Goal: Transaction & Acquisition: Purchase product/service

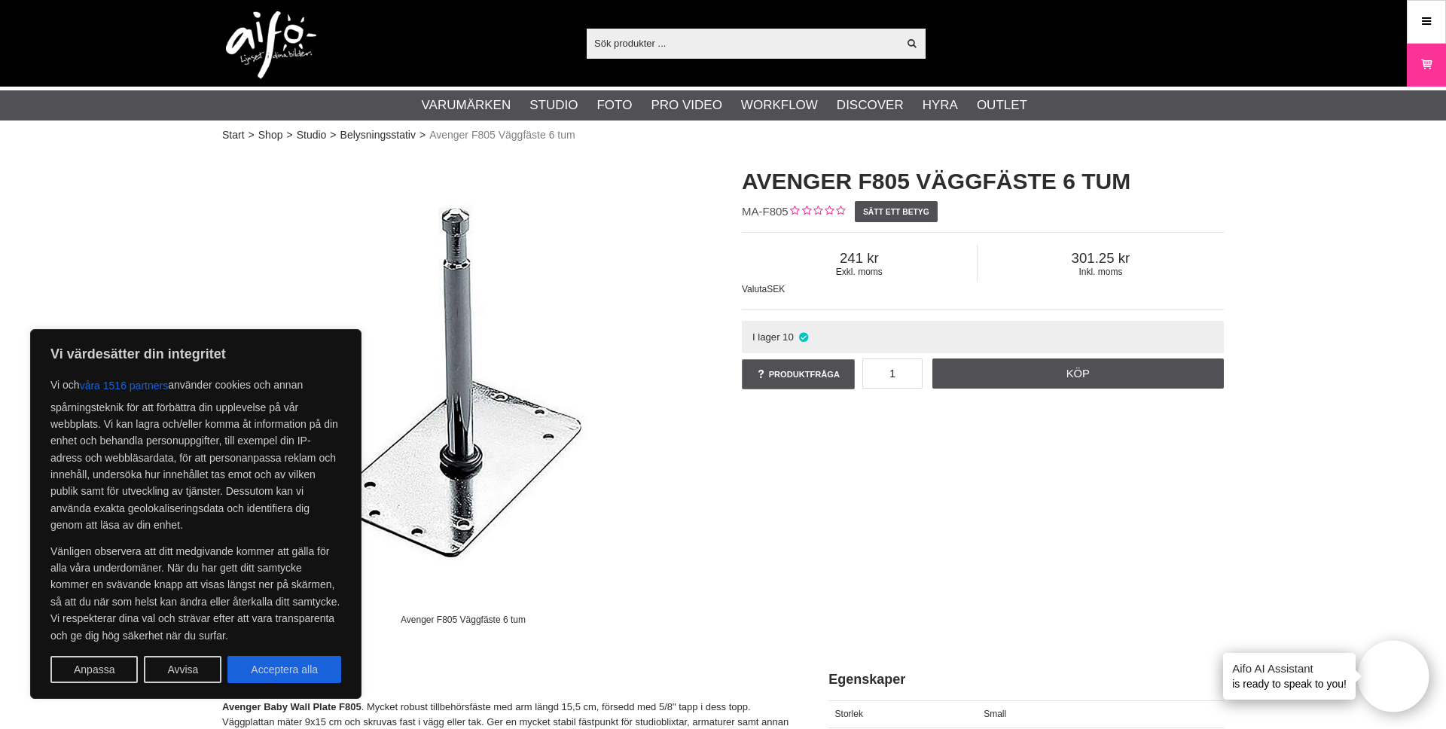
click at [322, 685] on div "Vi värdesätter din integritet Vi och våra 1516 partners använder cookies och an…" at bounding box center [195, 514] width 331 height 370
click at [320, 680] on button "Acceptera alla" at bounding box center [284, 669] width 114 height 27
checkbox input "true"
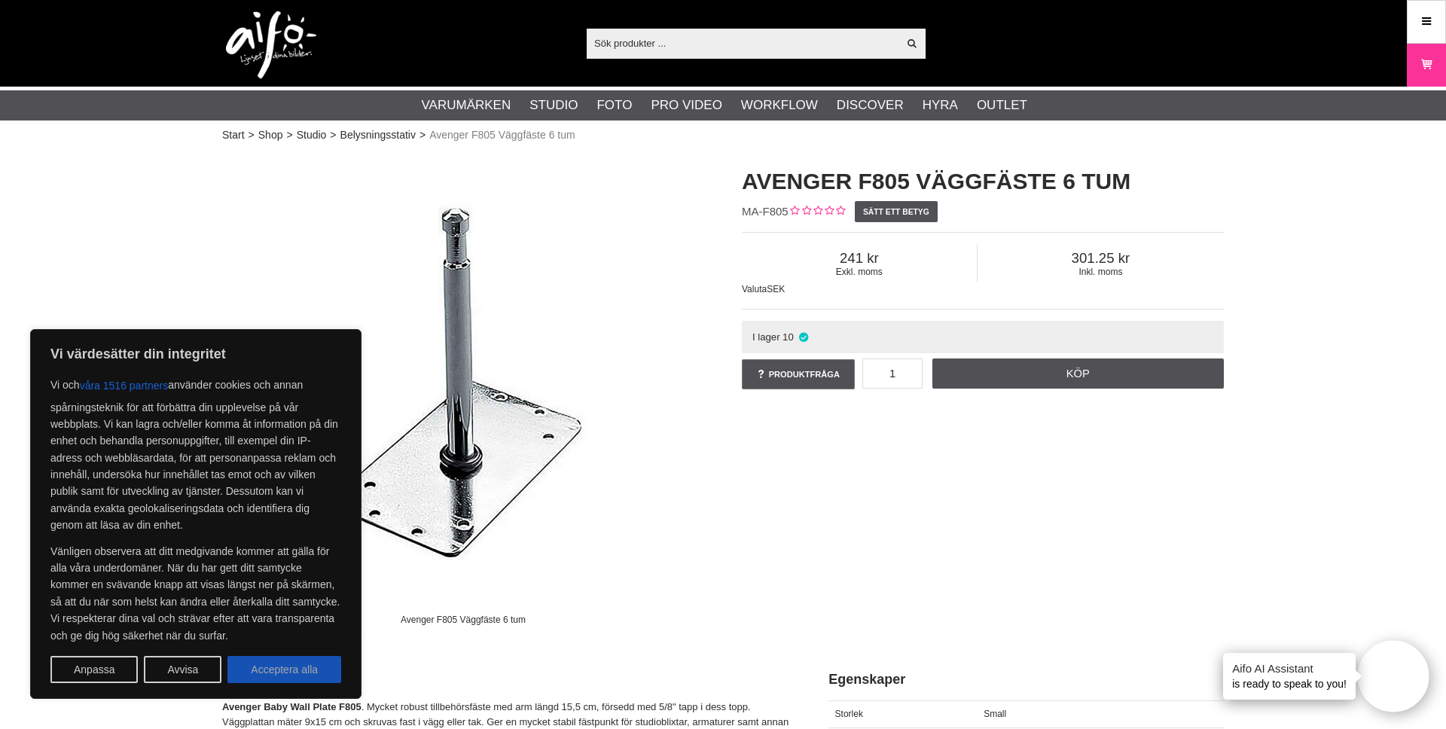
checkbox input "true"
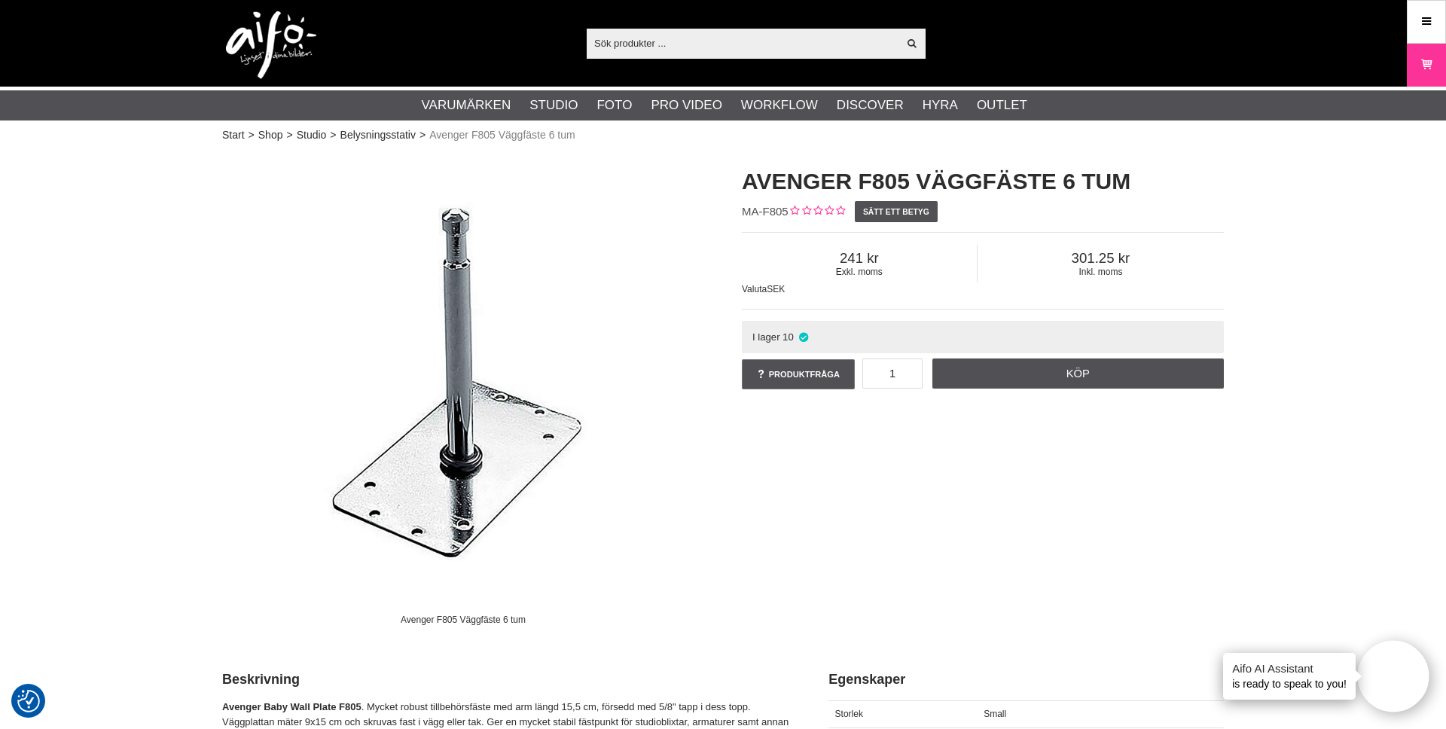
scroll to position [1, 0]
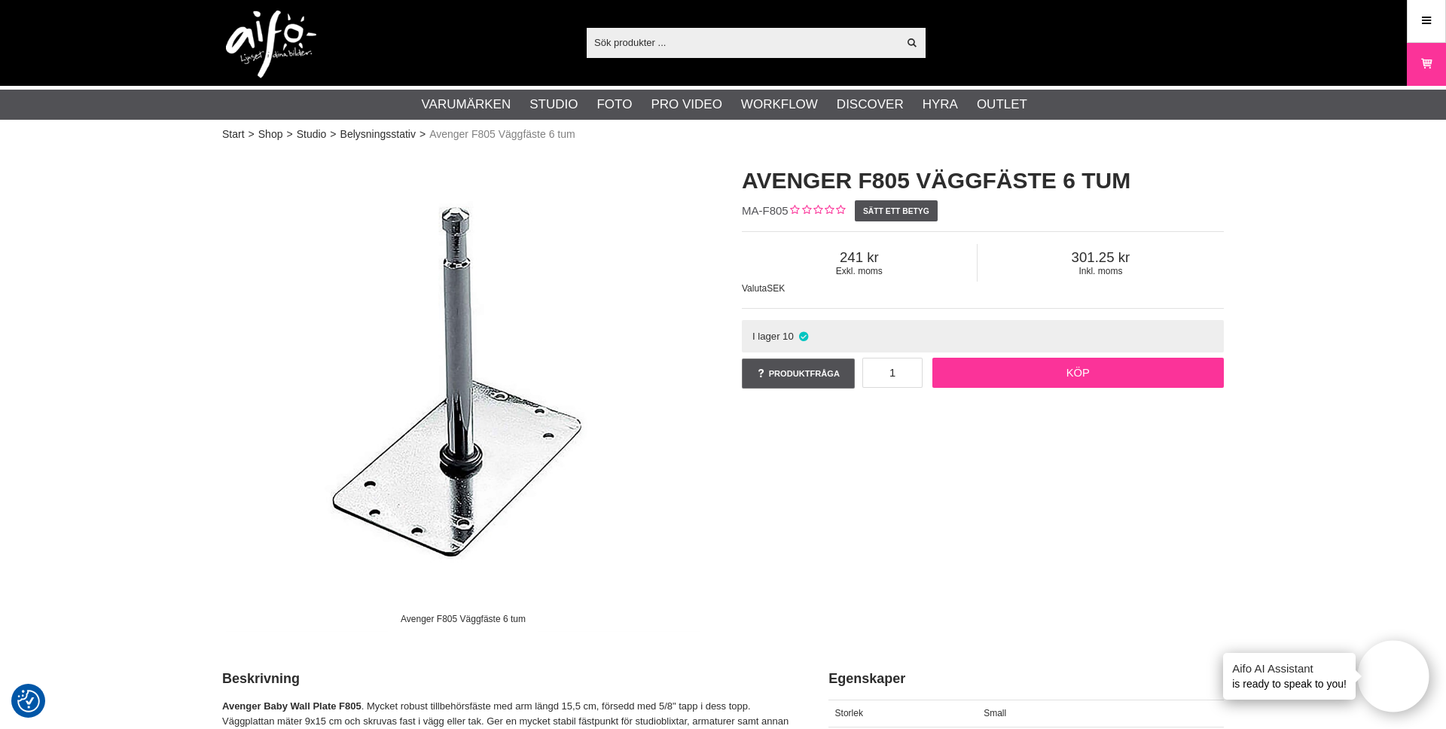
click at [980, 373] on link "Köp" at bounding box center [1078, 373] width 292 height 30
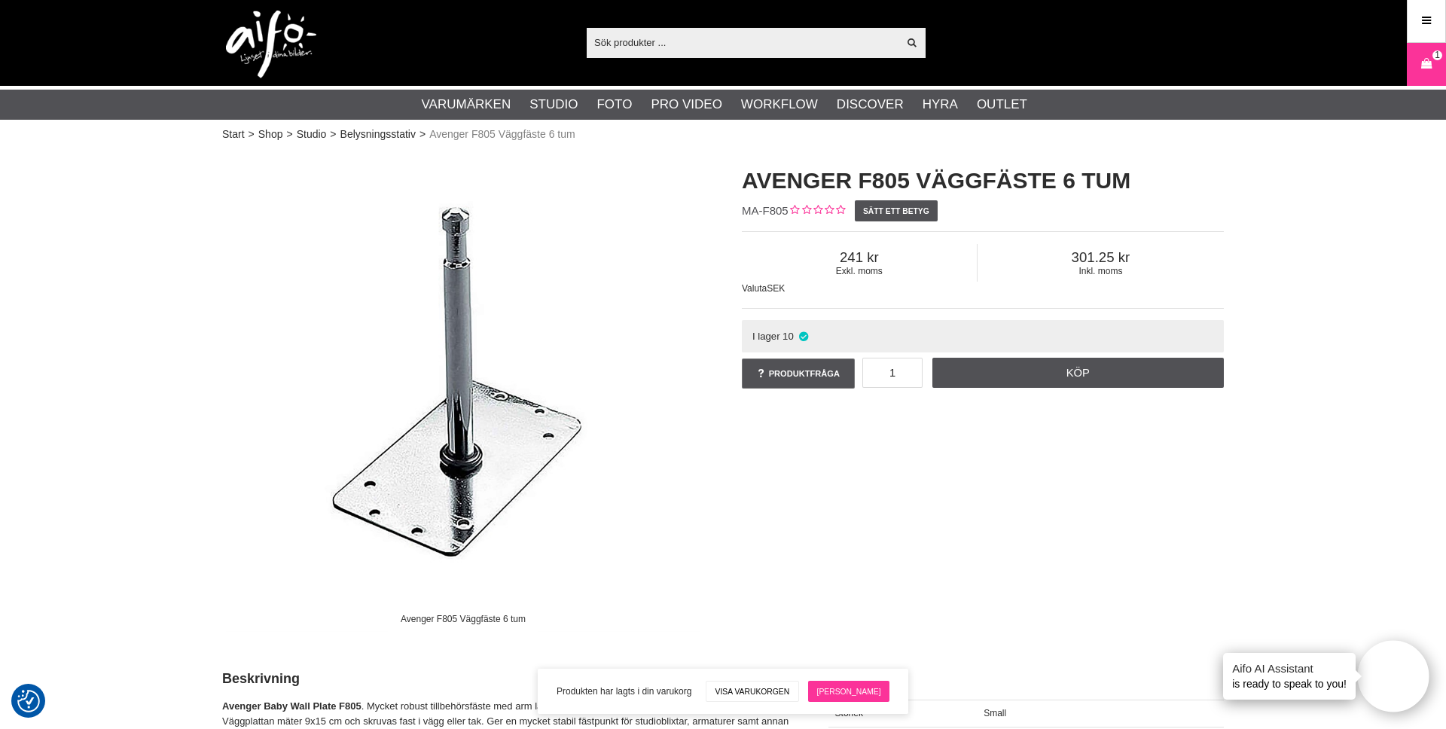
click at [846, 690] on link "[PERSON_NAME]" at bounding box center [848, 691] width 81 height 21
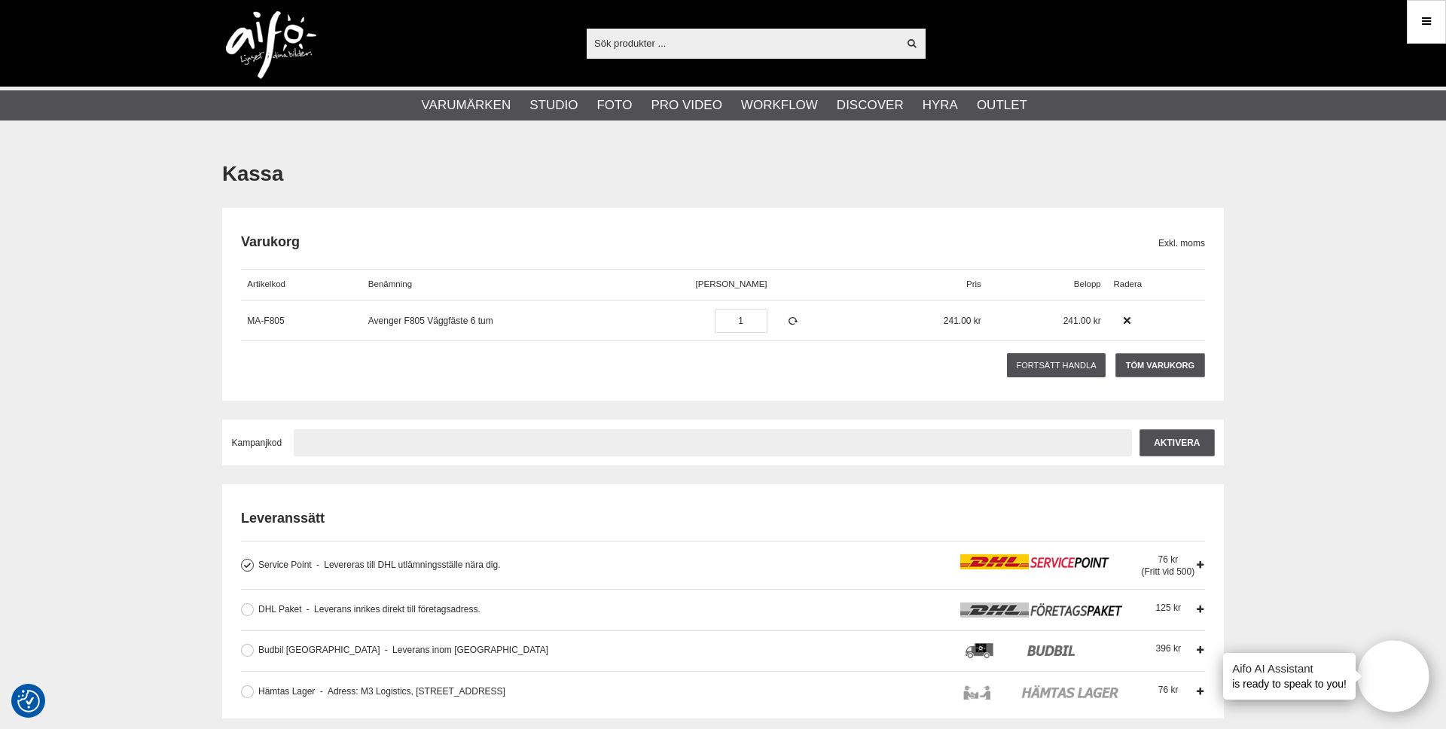
click at [723, 446] on input "text" at bounding box center [713, 442] width 838 height 27
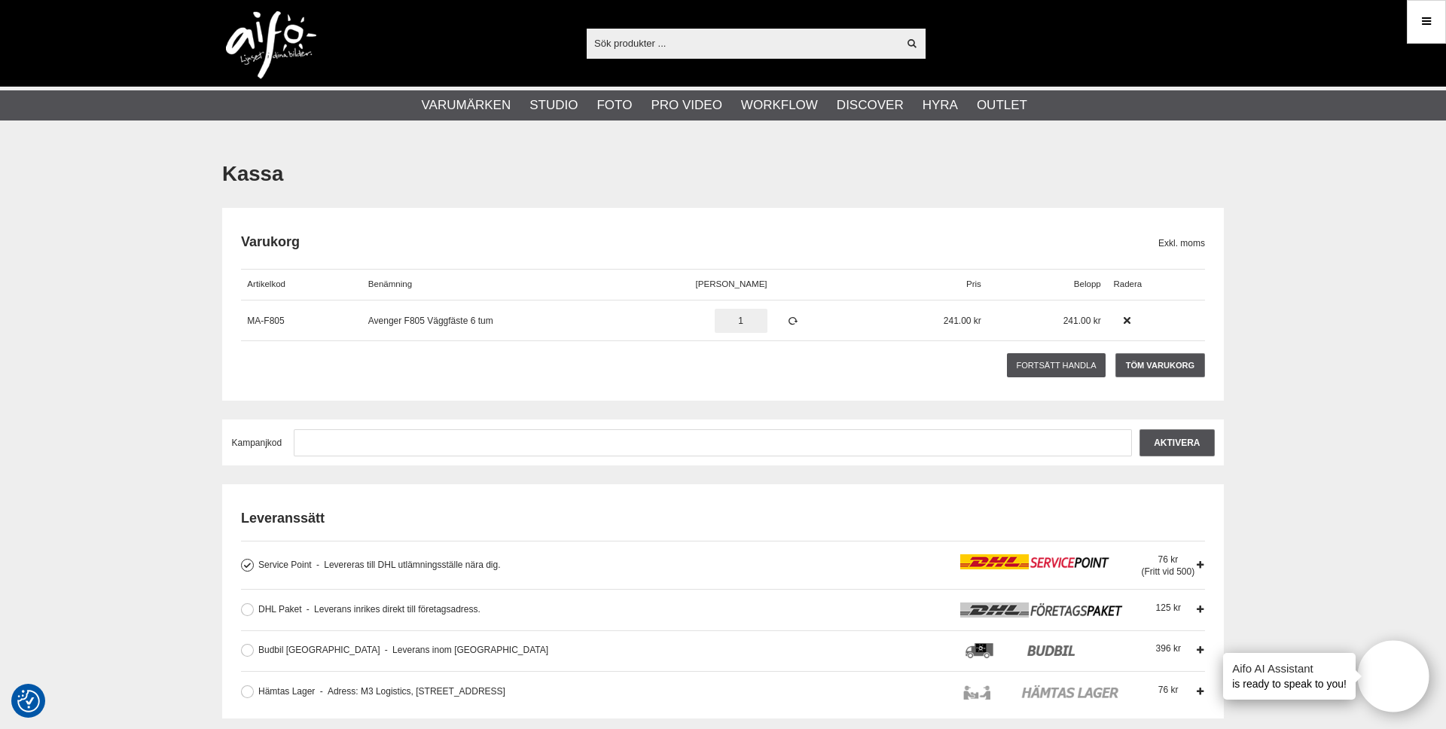
click at [728, 328] on input "1" at bounding box center [741, 321] width 53 height 24
type input "2"
click at [996, 181] on h1 "Kassa" at bounding box center [723, 174] width 1002 height 29
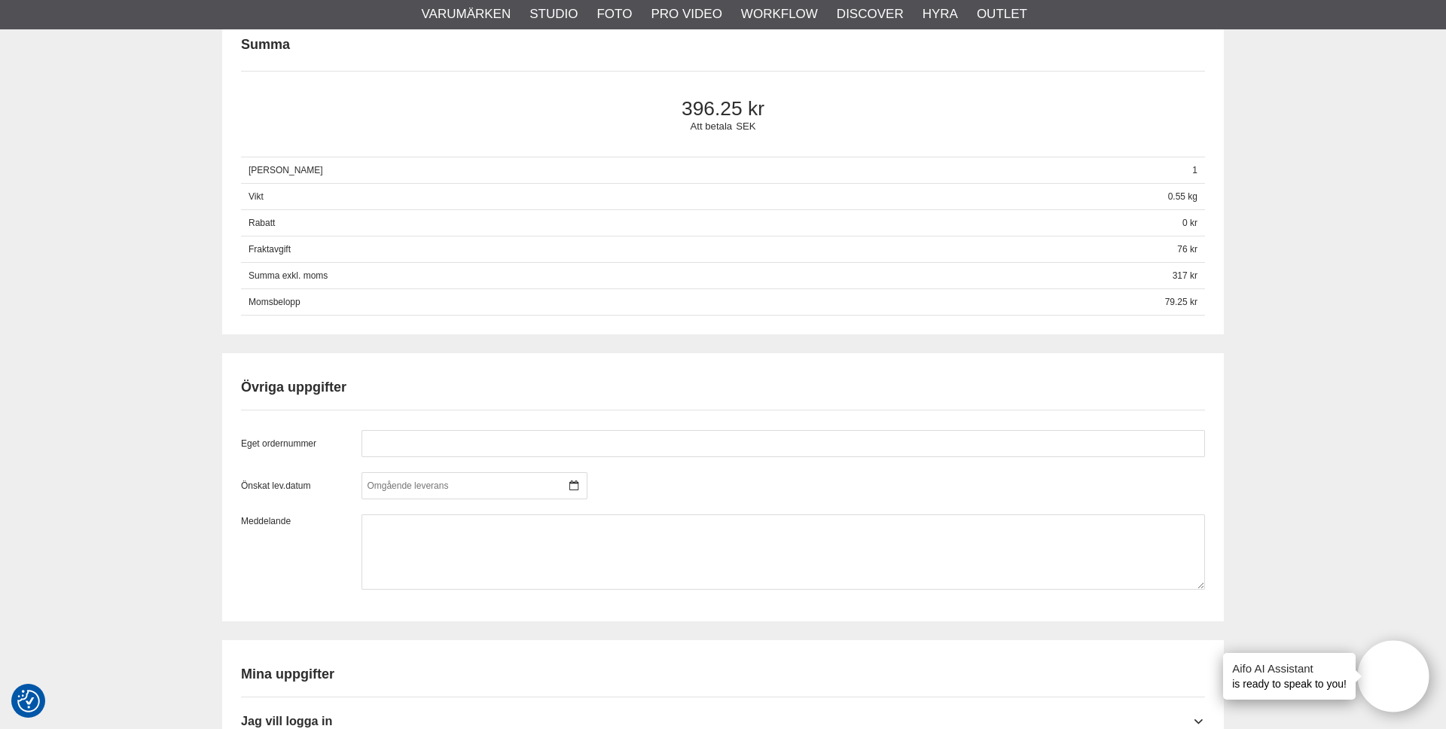
scroll to position [947, 0]
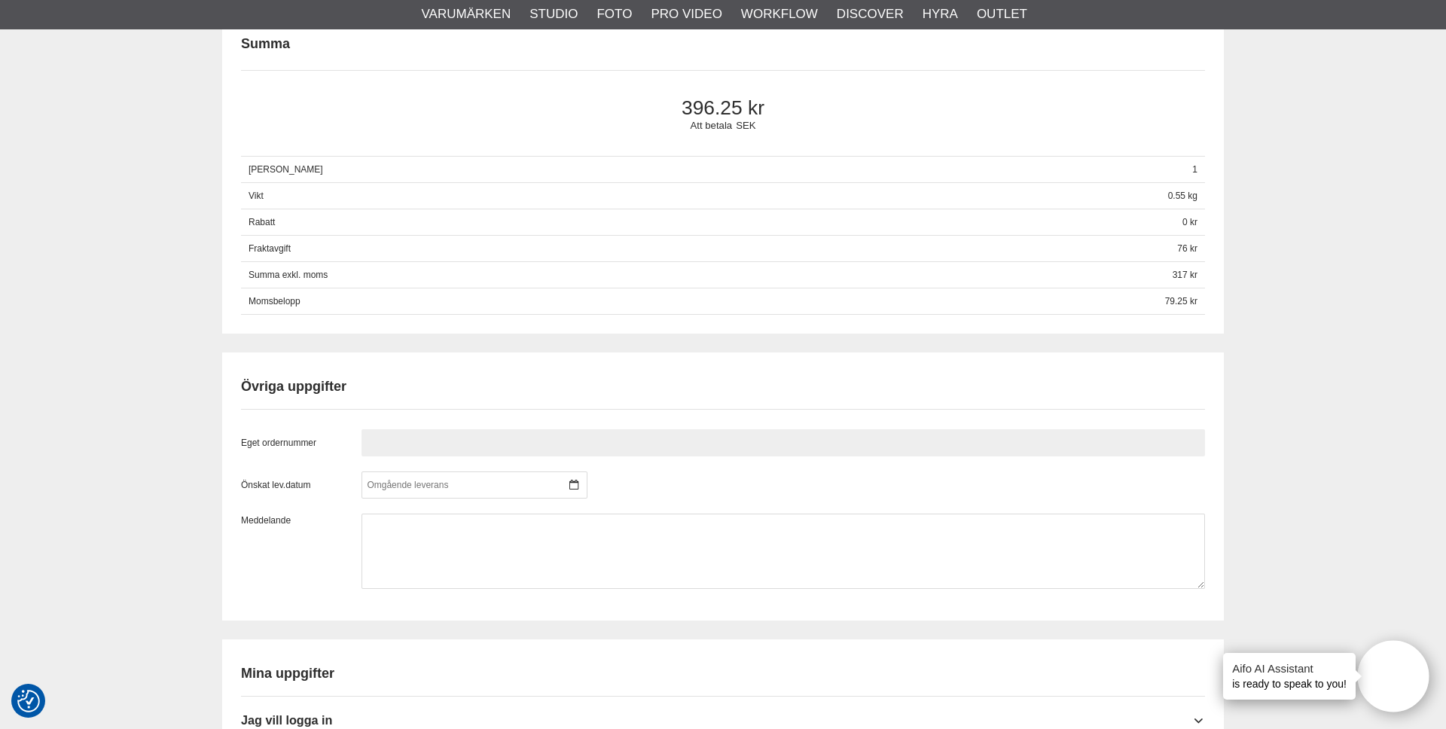
click at [479, 455] on input "text" at bounding box center [782, 442] width 843 height 27
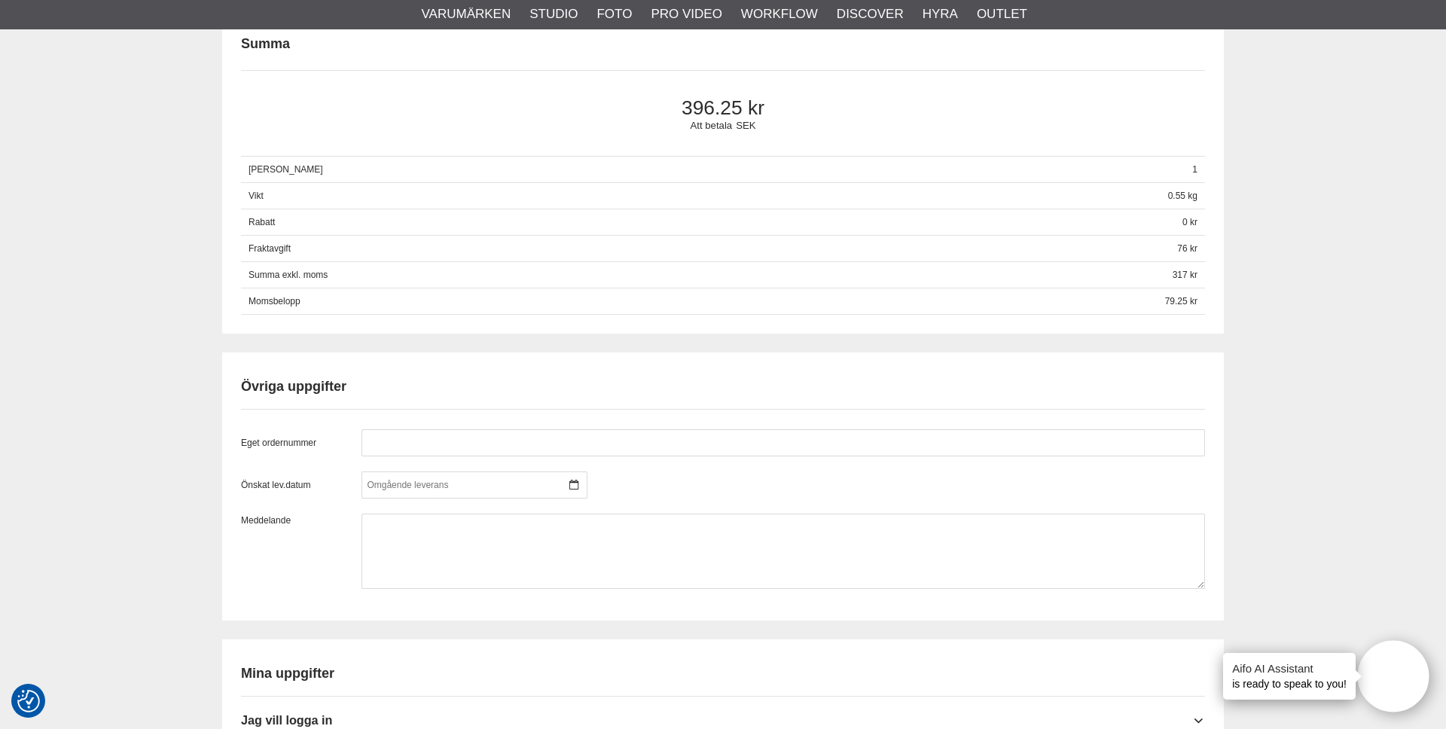
click at [463, 362] on div "Övriga uppgifter Eget ordernummer Önskat lev.datum augusti 2025 m t o t f l s 3…" at bounding box center [723, 481] width 964 height 239
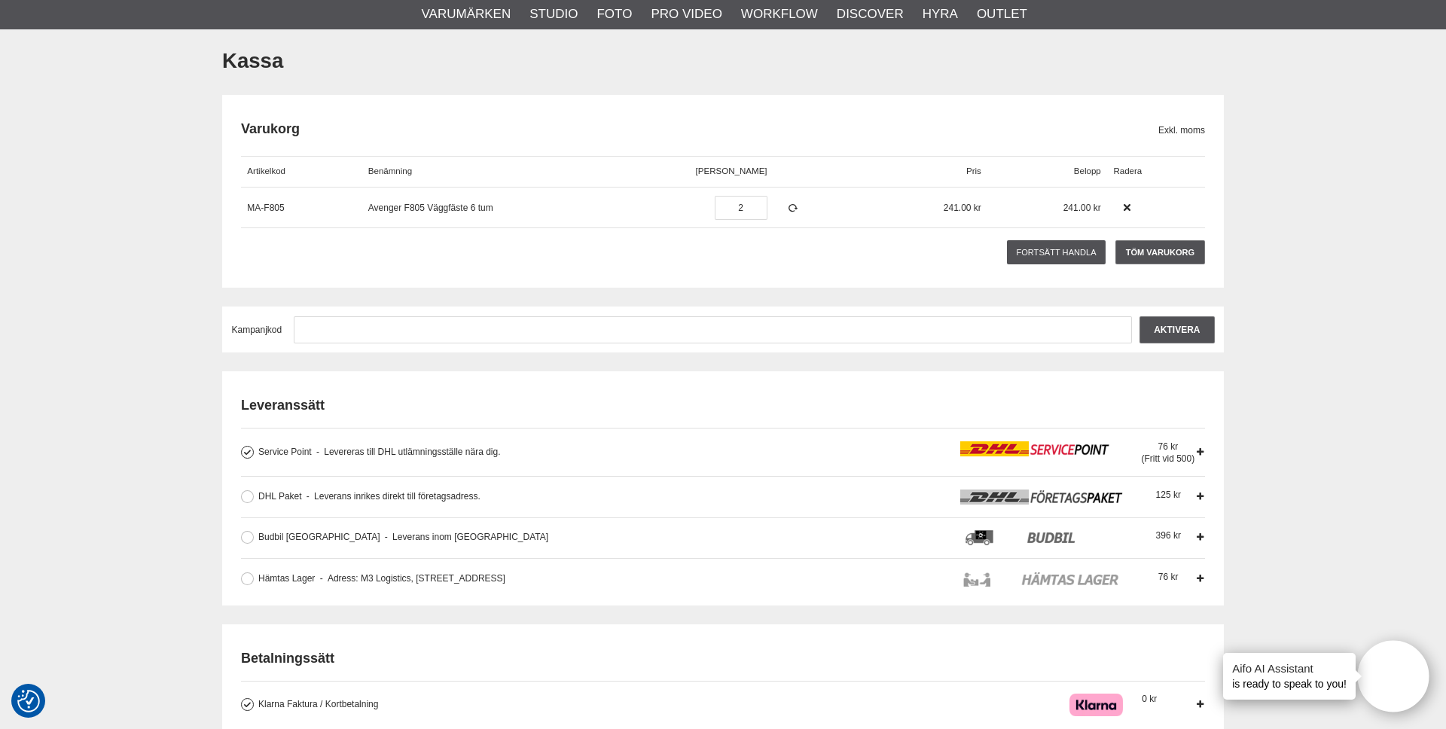
scroll to position [116, 0]
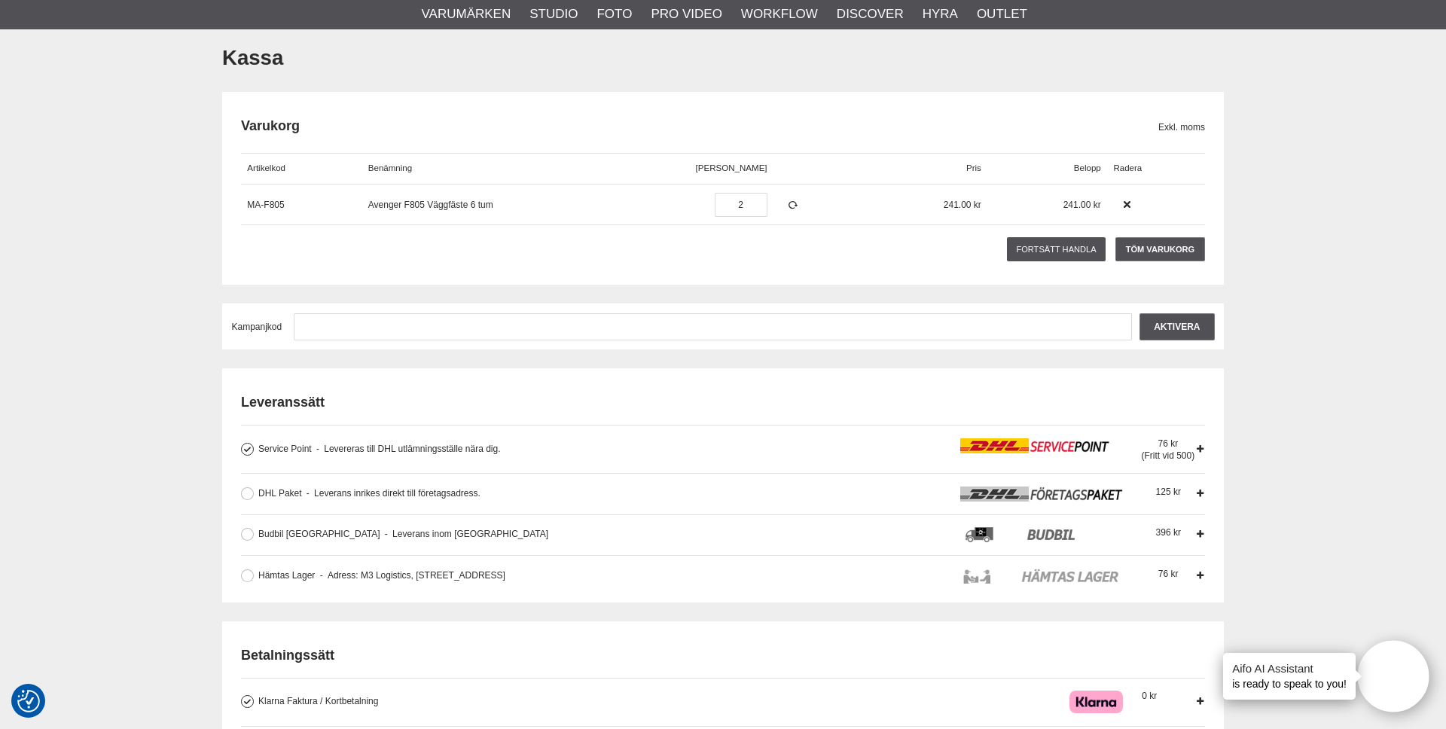
click at [441, 447] on span "Levereras till DHL utlämningsställe nära dig." at bounding box center [408, 449] width 185 height 11
click at [0, 0] on input "Service Point Levereras till DHL utlämningsställe nära dig. Levereras till DHL …" at bounding box center [0, 0] width 0 height 0
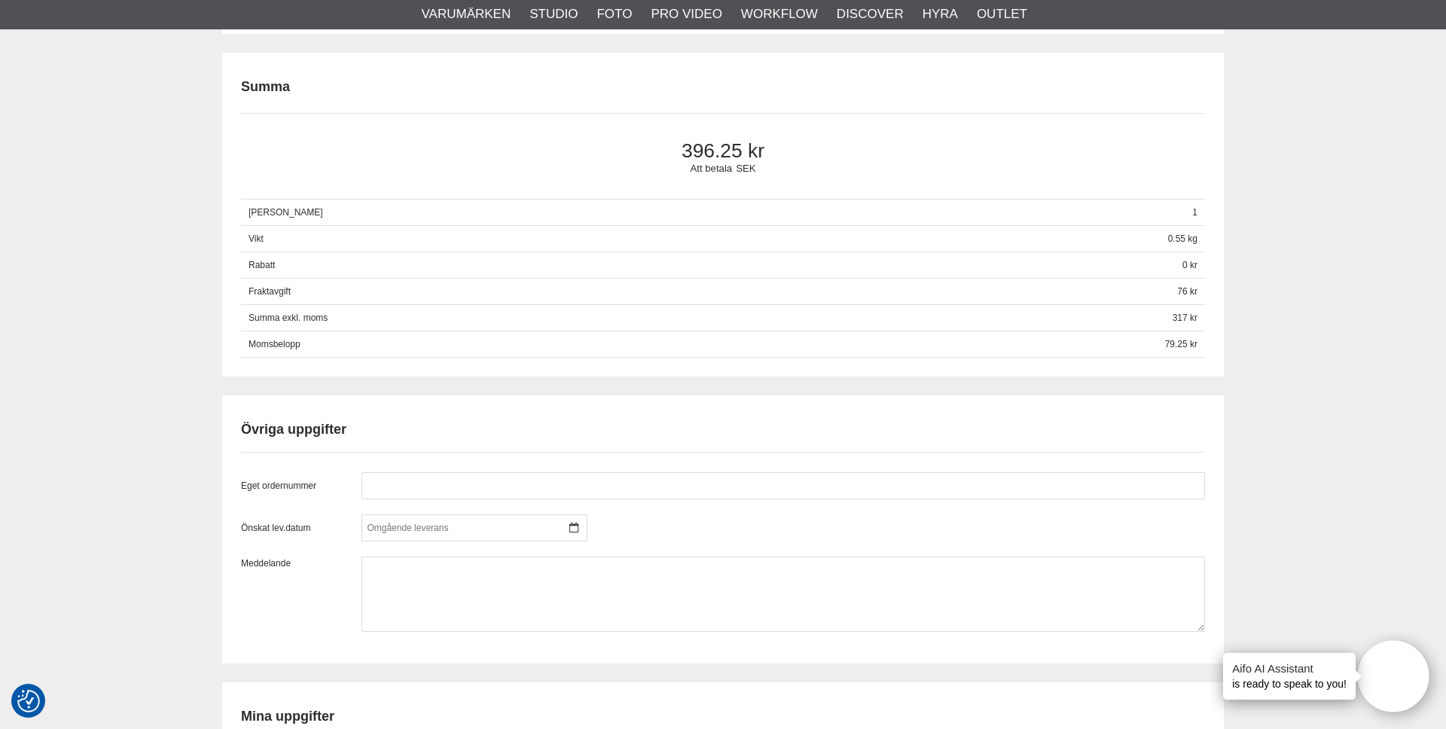
scroll to position [910, 0]
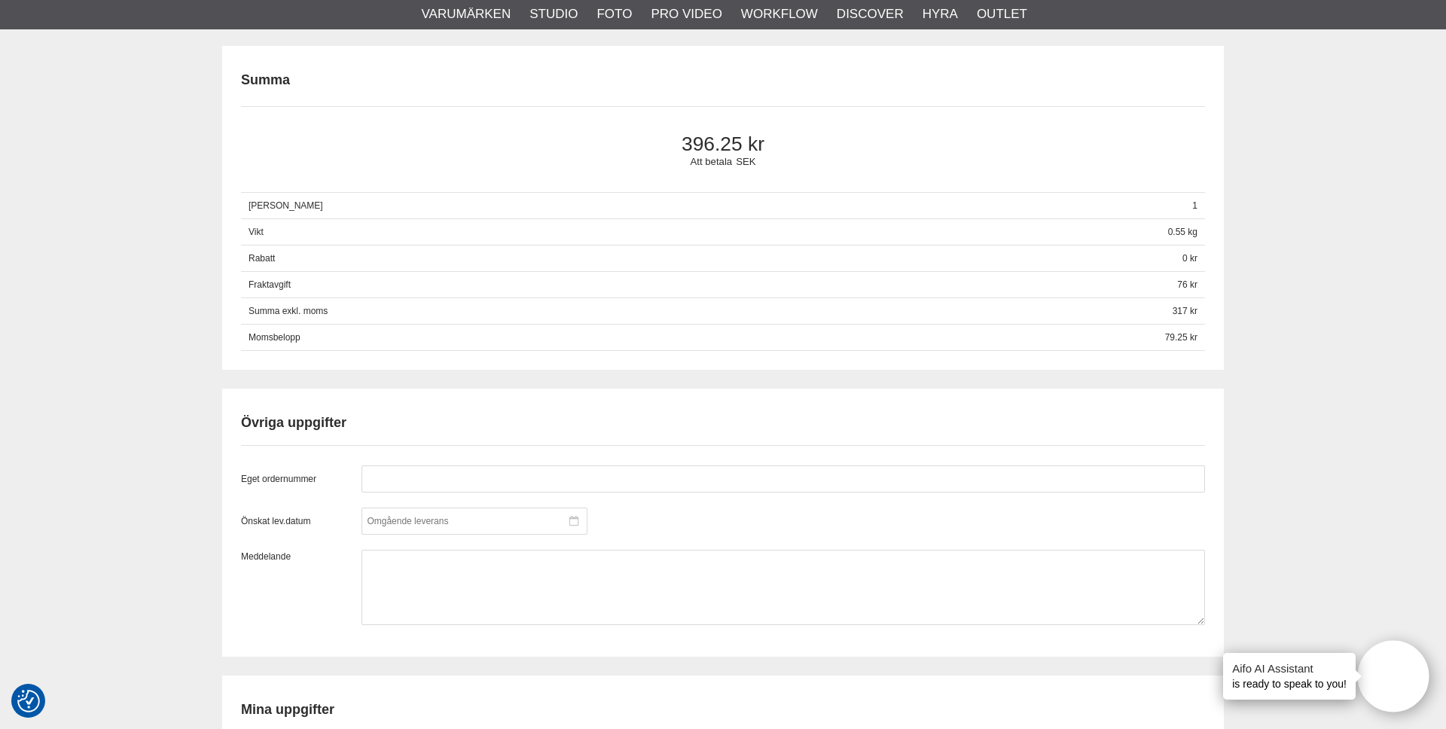
click at [407, 520] on div at bounding box center [474, 521] width 226 height 27
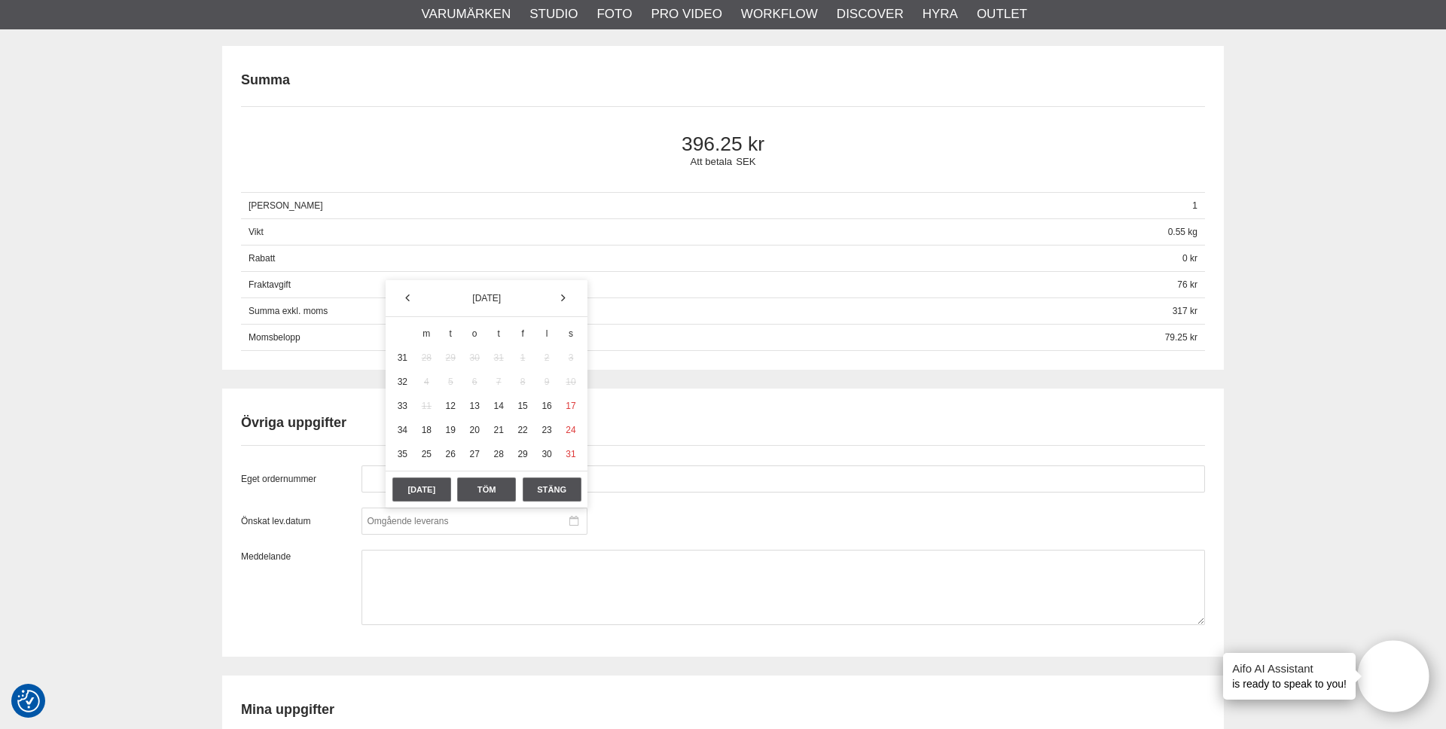
click at [407, 520] on div at bounding box center [474, 521] width 226 height 27
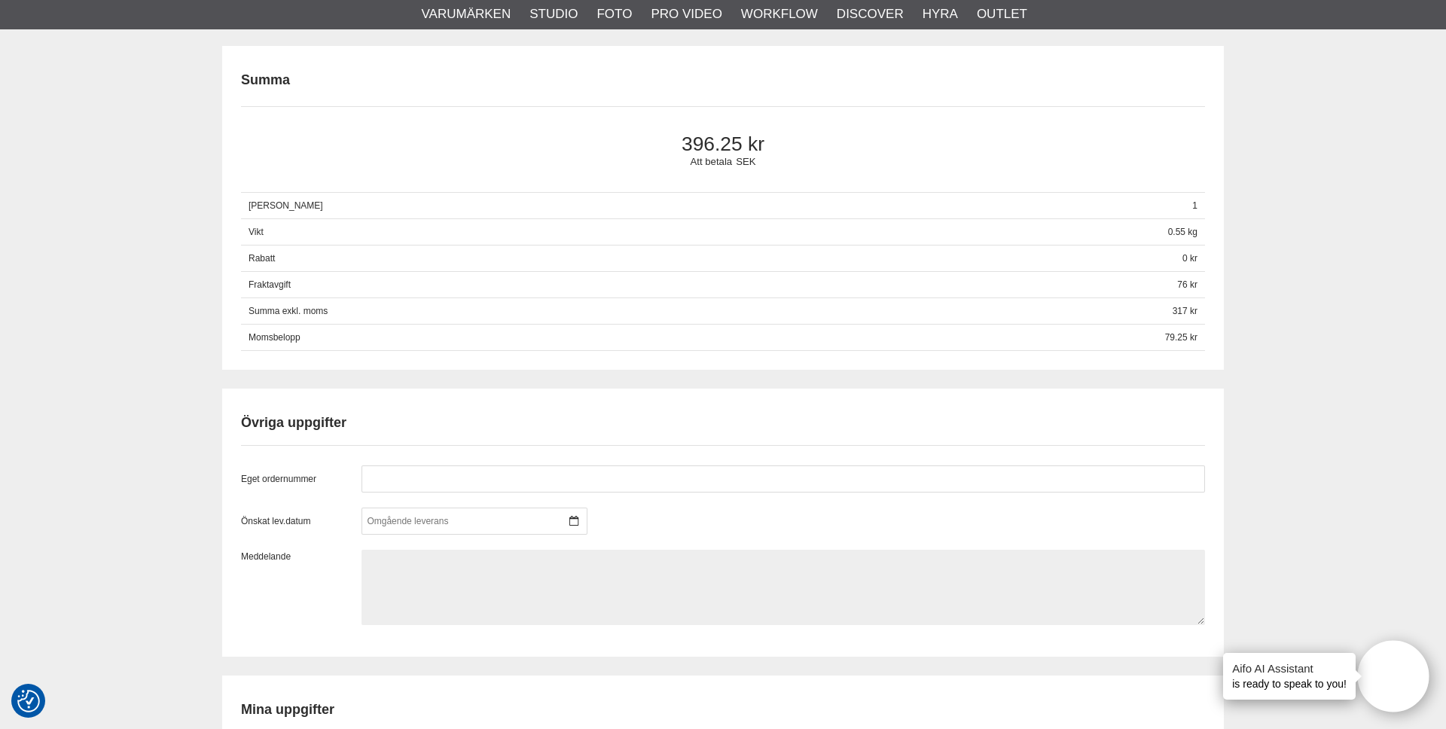
click at [381, 575] on textarea at bounding box center [782, 587] width 843 height 75
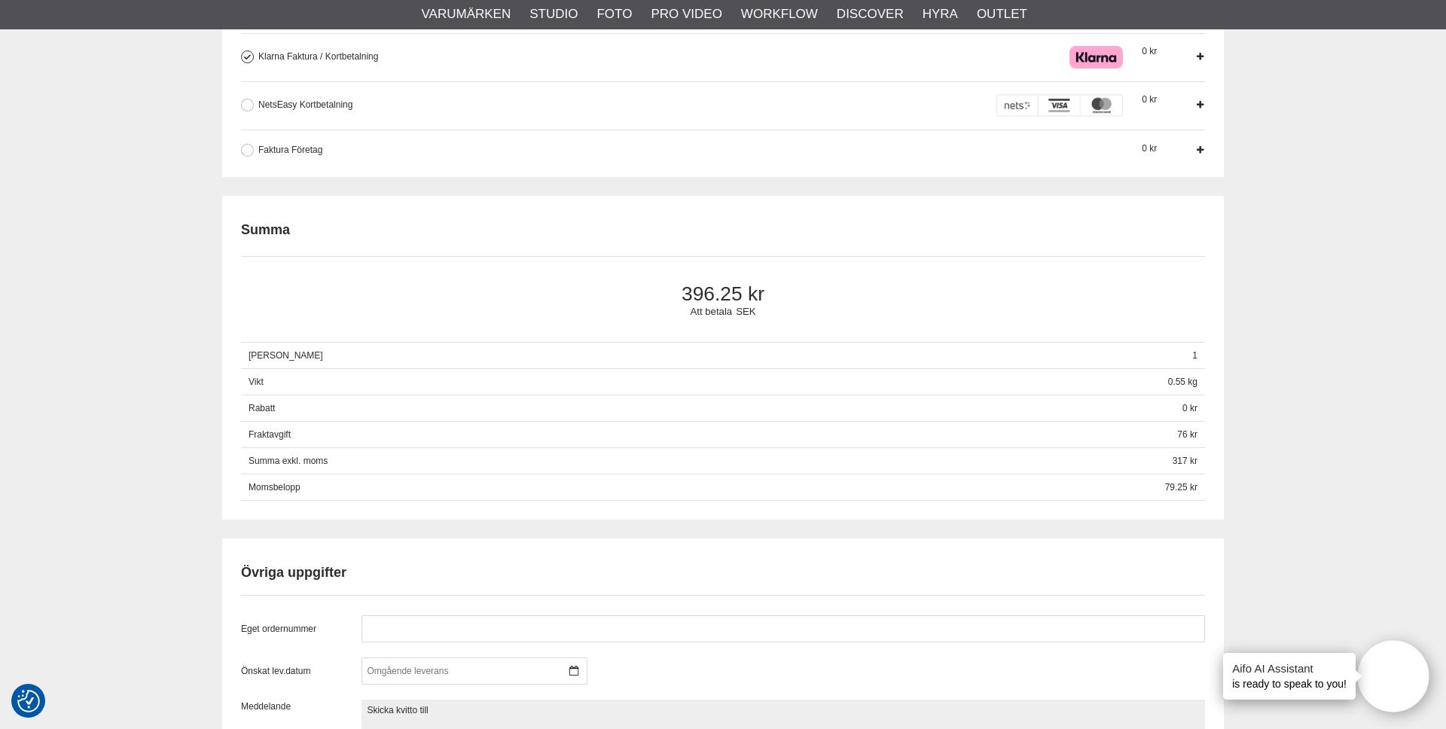
scroll to position [762, 0]
type textarea "Skicka kvitto till"
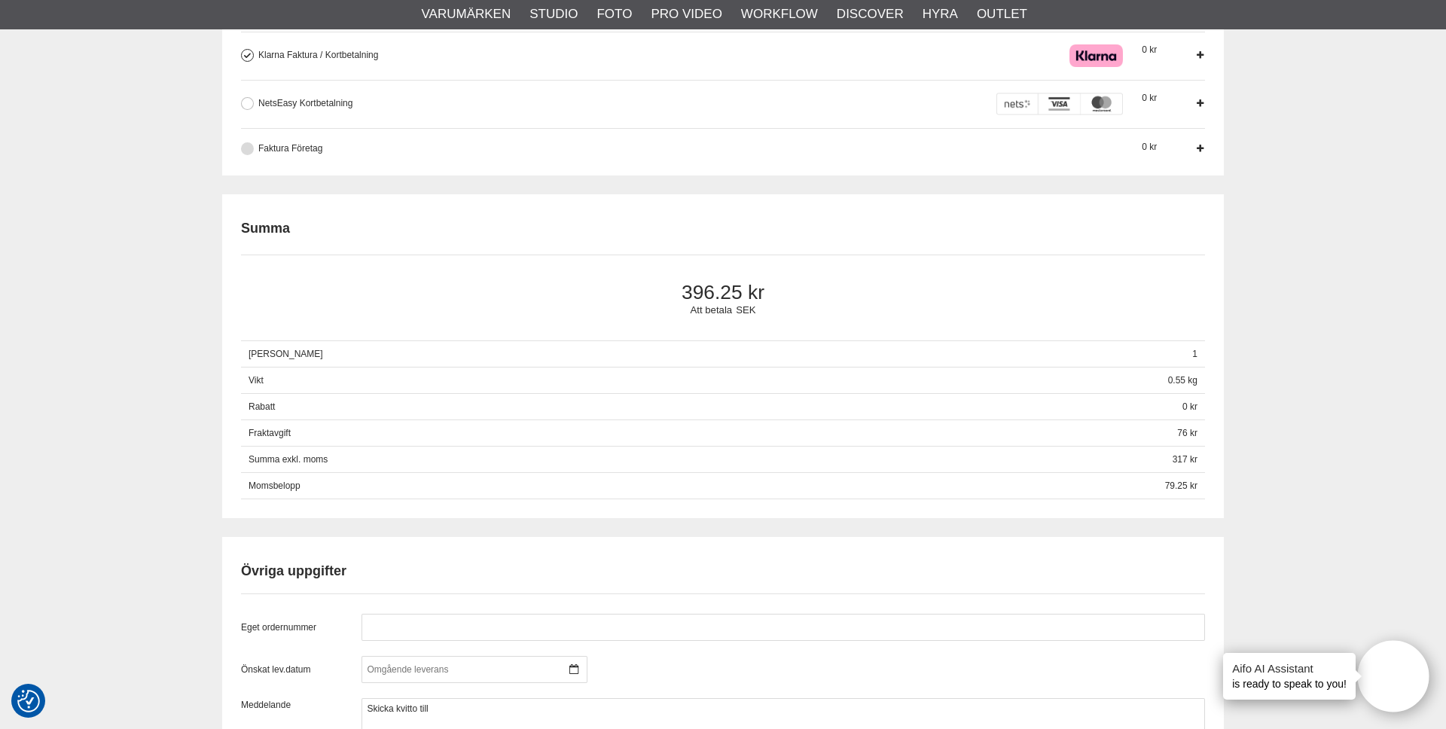
click at [301, 142] on div "Faktura Företag Företag har möjlighet att använda sig av fakturabetalning. Sedv…" at bounding box center [681, 149] width 846 height 15
click at [0, 0] on input "Faktura Företag Företag har möjlighet att använda sig av fakturabetalning. Sedv…" at bounding box center [0, 0] width 0 height 0
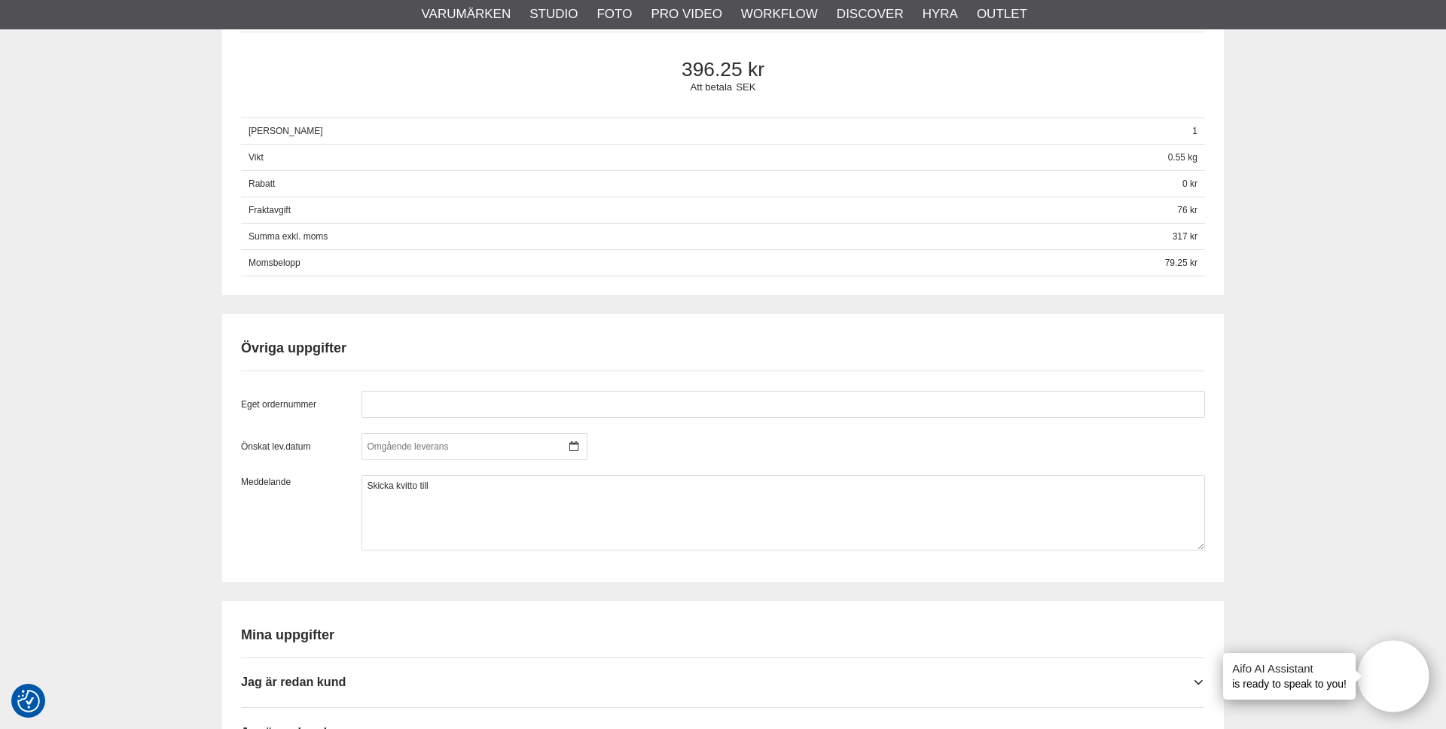
scroll to position [1348, 0]
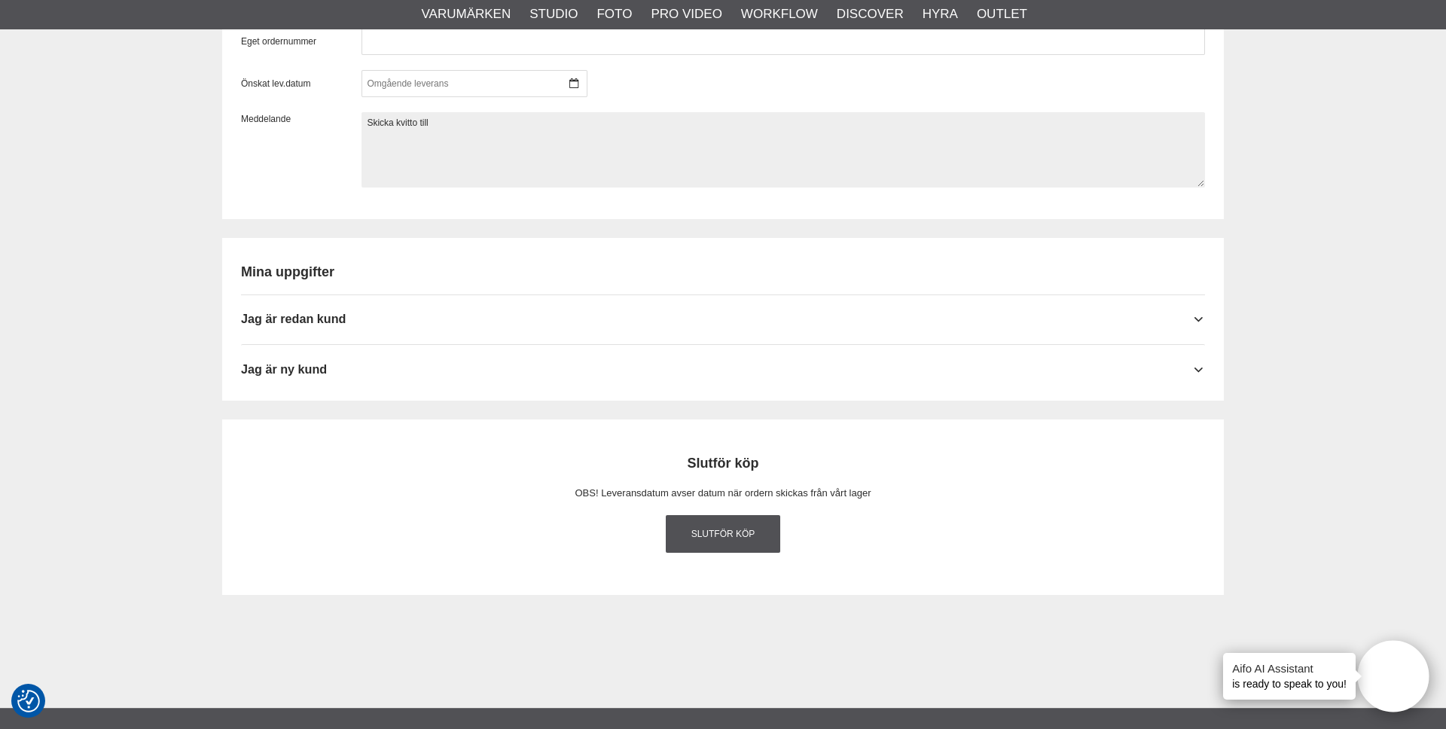
click at [436, 148] on textarea "Skicka kvitto till" at bounding box center [782, 149] width 843 height 75
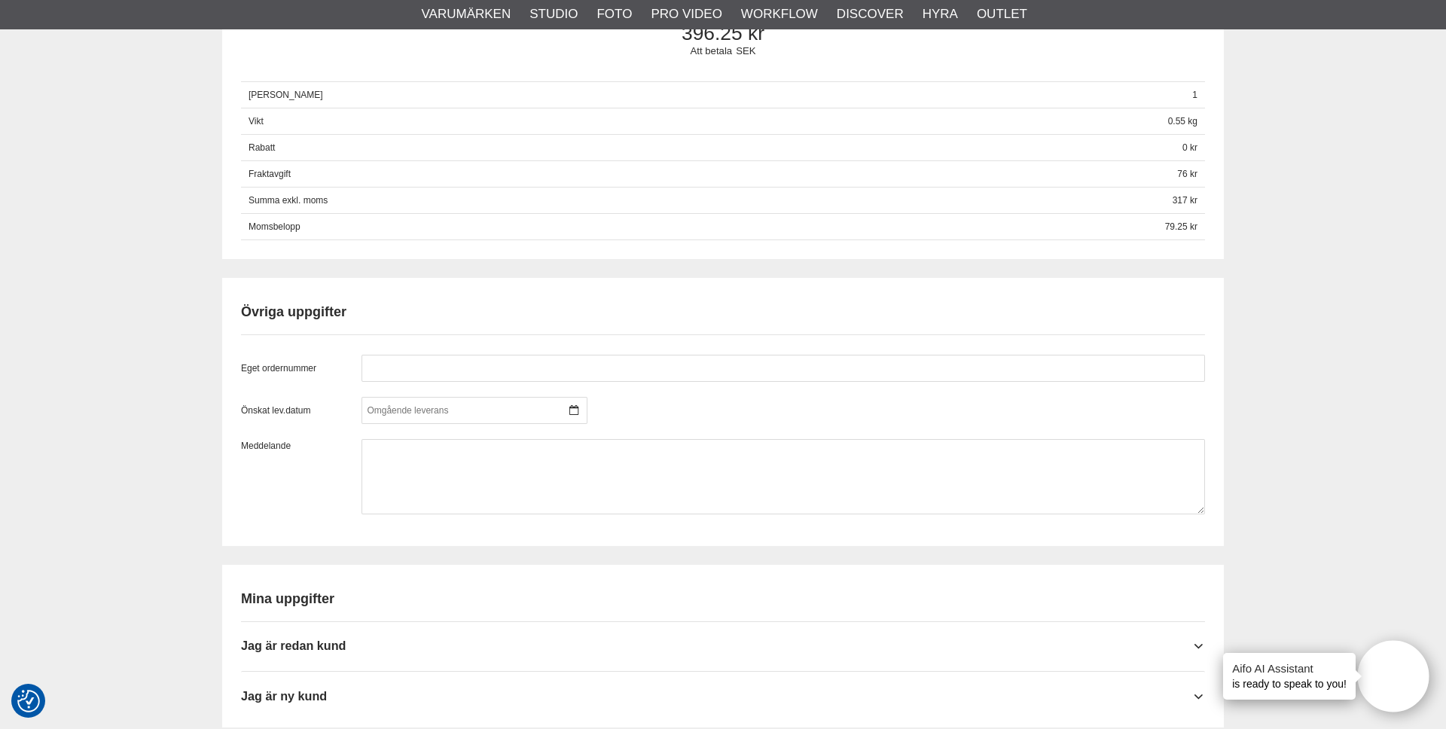
click at [440, 317] on h2 "Övriga uppgifter" at bounding box center [723, 312] width 964 height 19
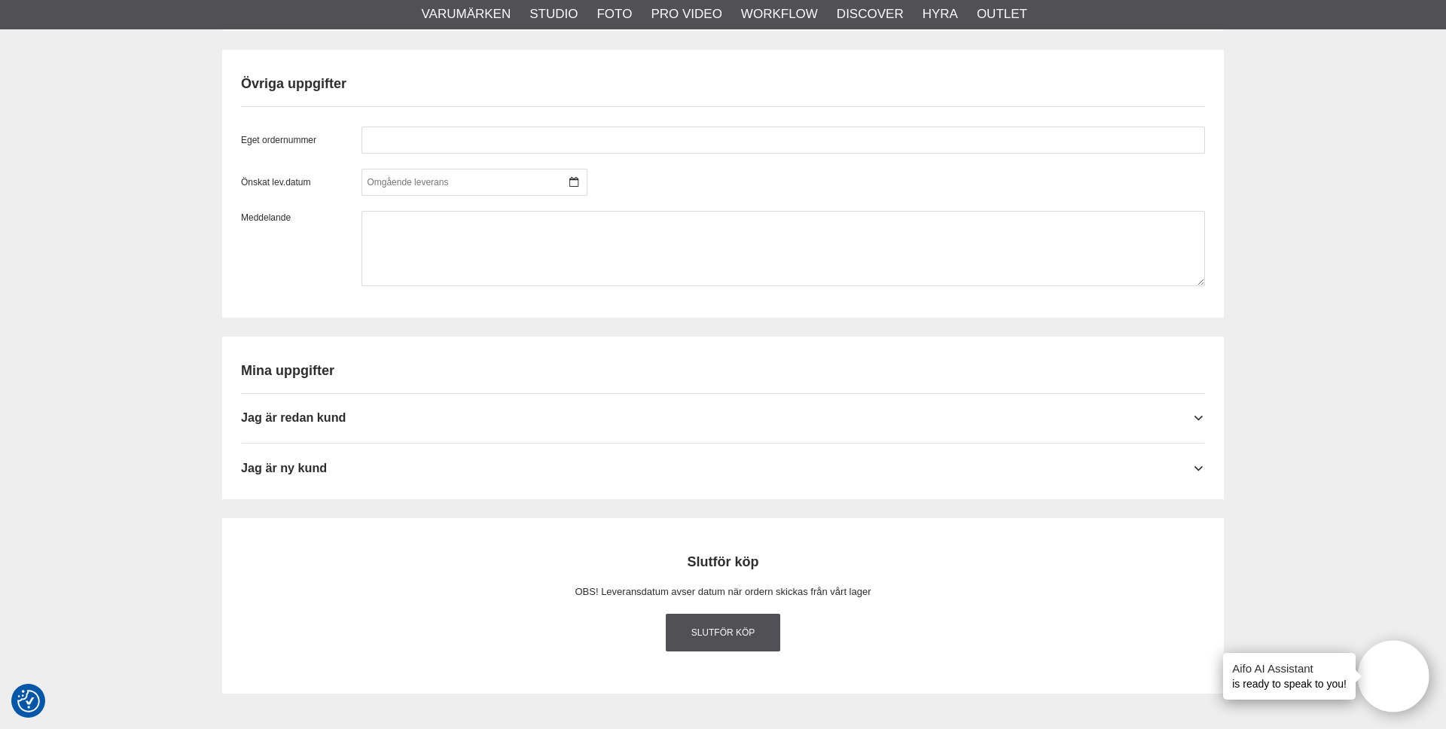
scroll to position [1514, 0]
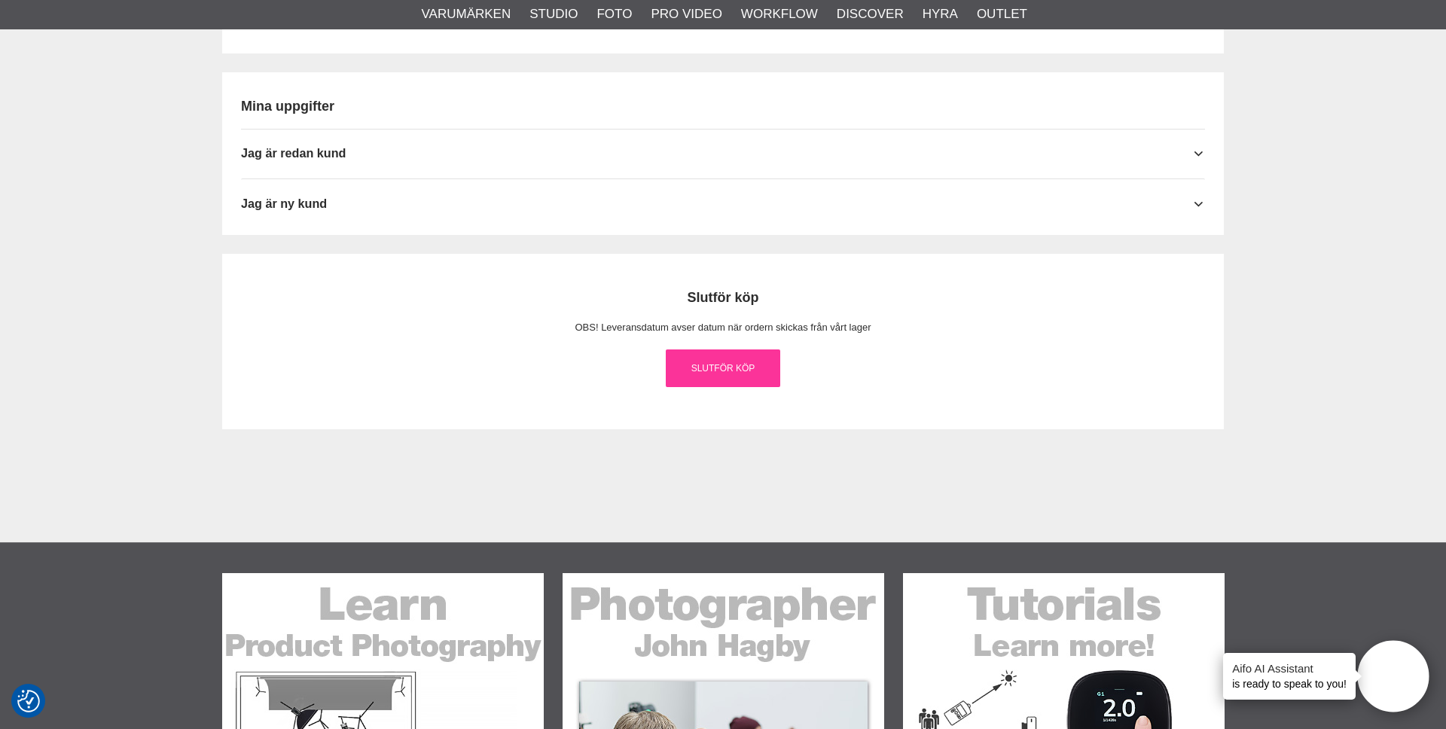
click at [695, 361] on link "Slutför köp" at bounding box center [723, 368] width 114 height 38
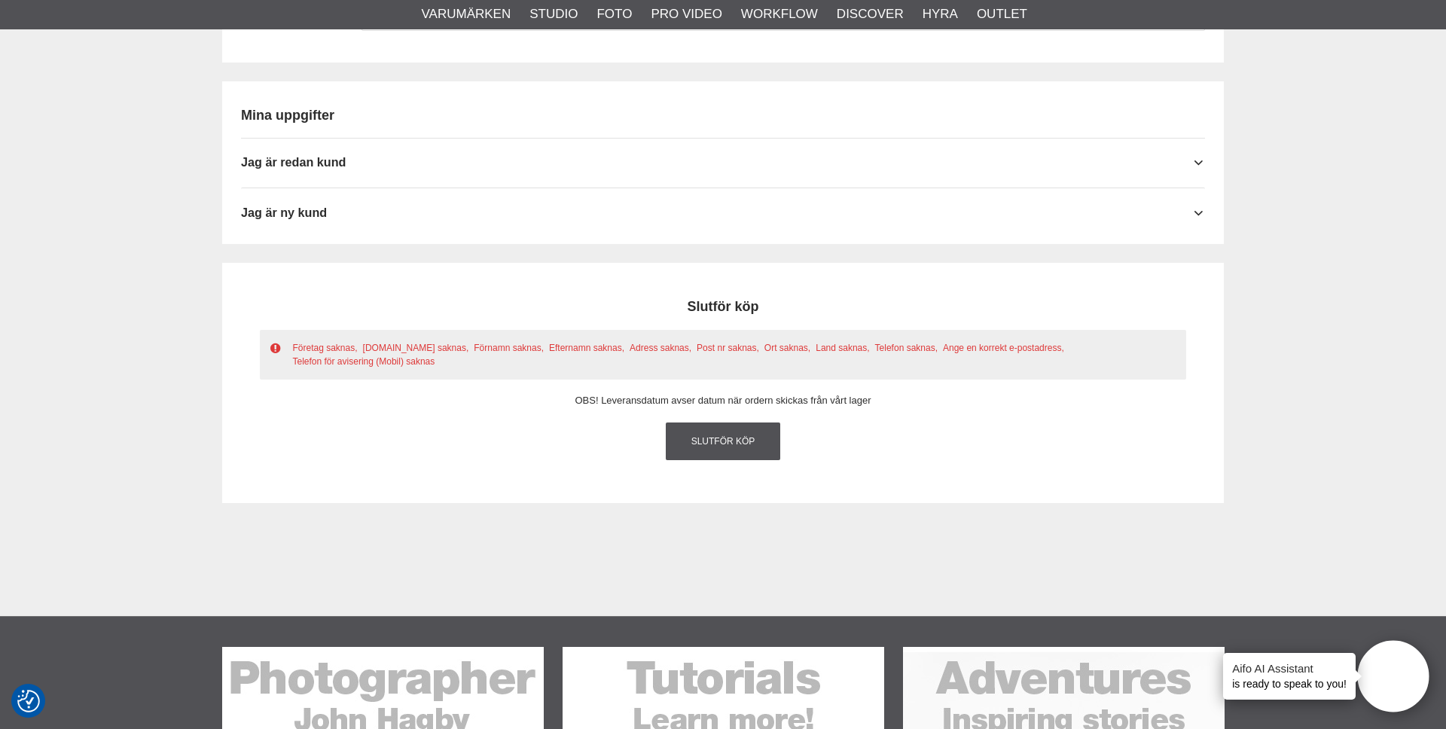
scroll to position [1502, 0]
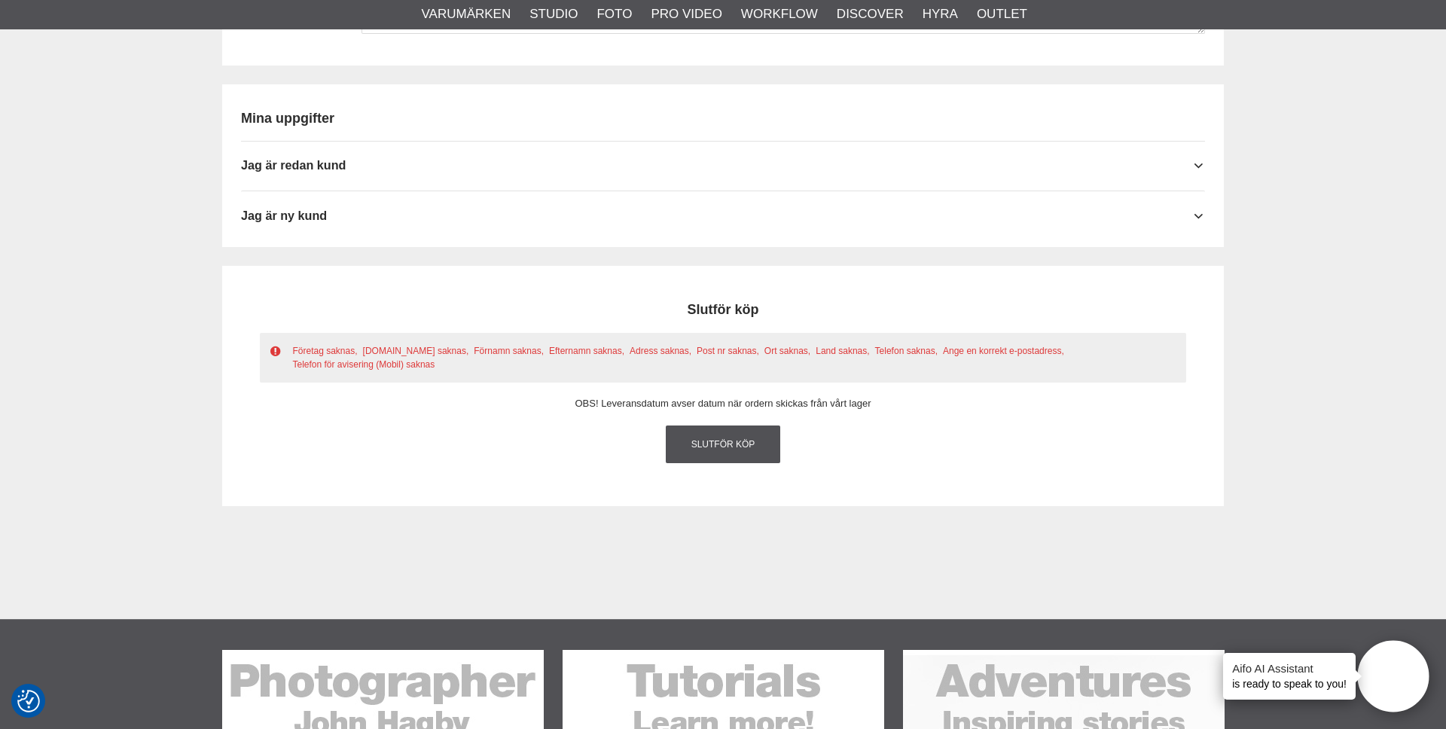
click at [514, 120] on h2 "Mina uppgifter" at bounding box center [723, 118] width 964 height 19
click at [487, 173] on div "Jag är redan kund" at bounding box center [723, 160] width 964 height 37
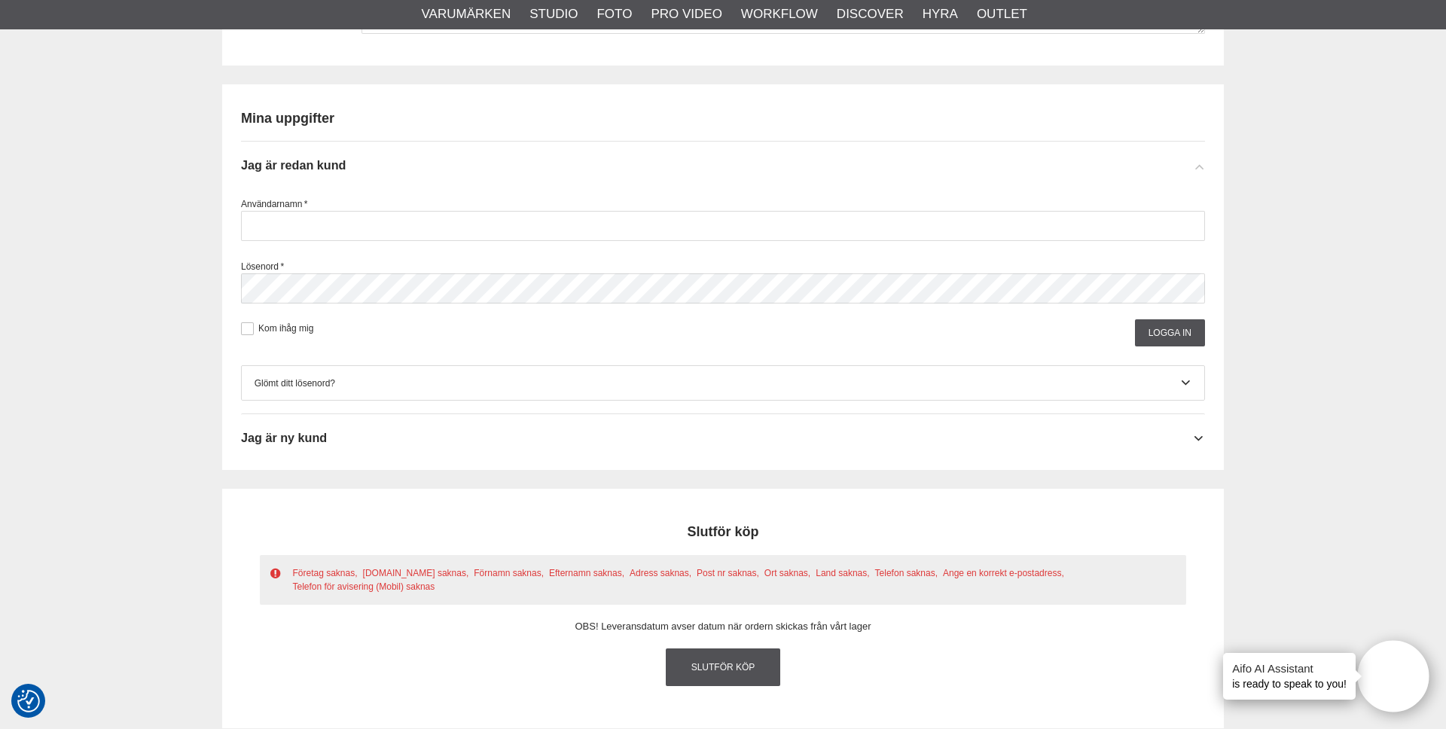
click at [487, 173] on div "Jag är redan kund" at bounding box center [723, 160] width 964 height 37
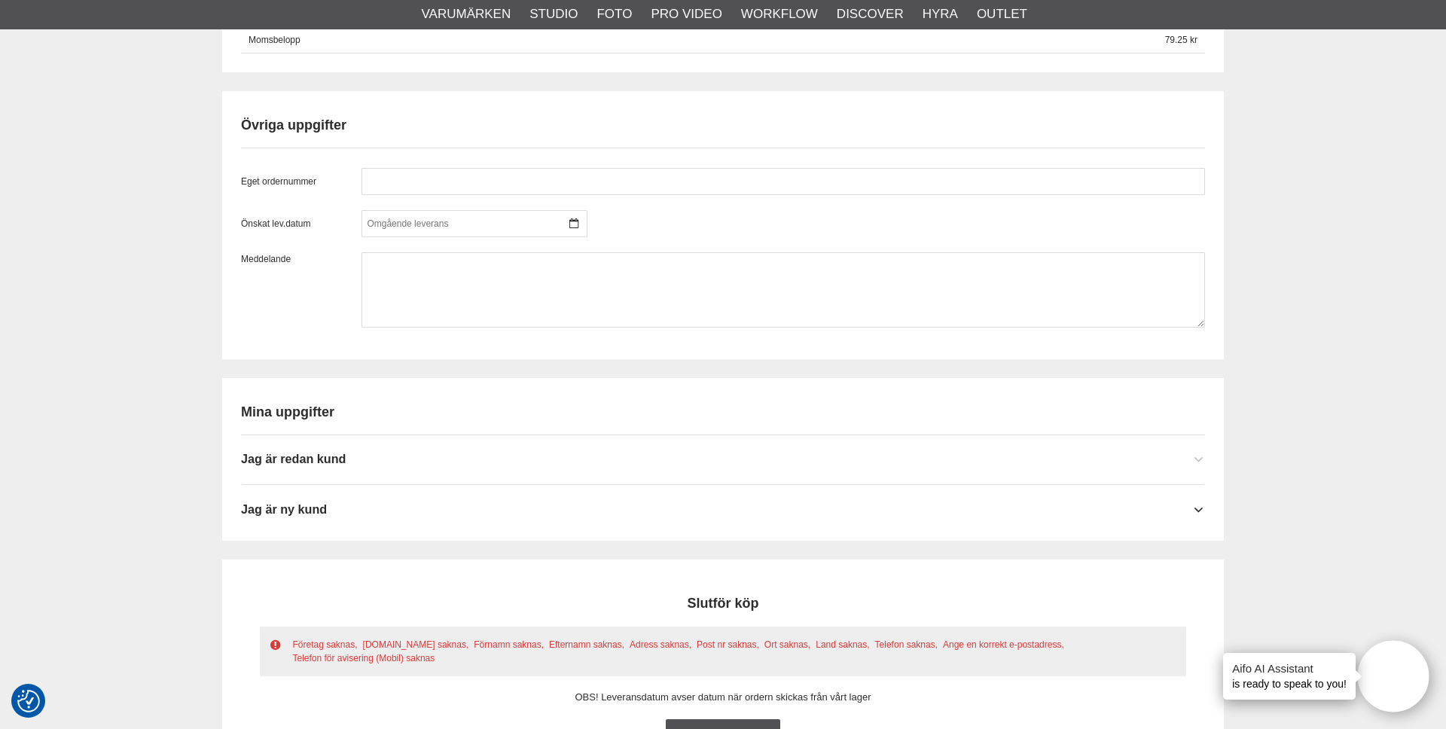
scroll to position [1210, 0]
click at [505, 512] on div "Jag är ny kund" at bounding box center [723, 501] width 964 height 37
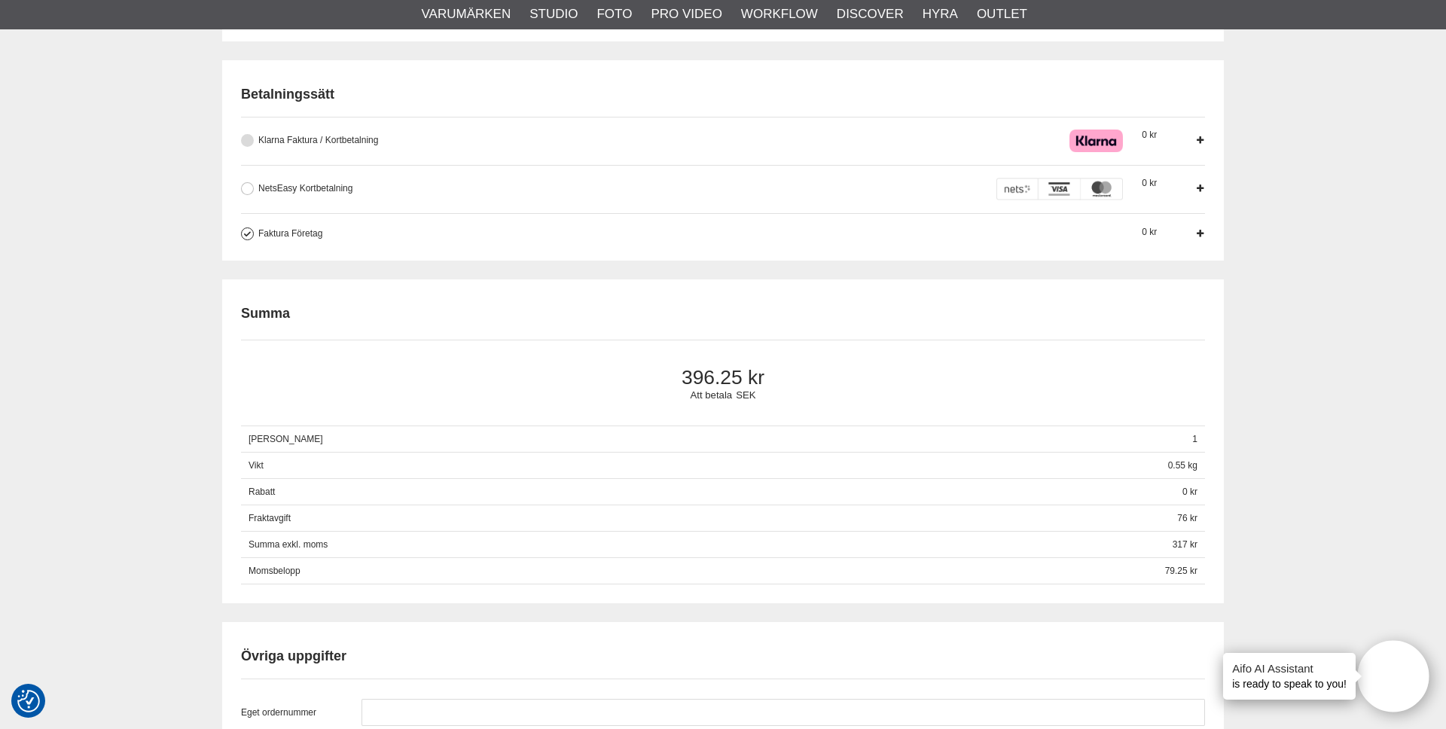
click at [392, 148] on div "Klarna Faktura / Kortbetalning Med Klarna kan vi erbjuda dig flexibla betalning…" at bounding box center [644, 140] width 773 height 15
click at [0, 0] on input "Klarna Faktura / Kortbetalning Med Klarna kan vi erbjuda dig flexibla betalning…" at bounding box center [0, 0] width 0 height 0
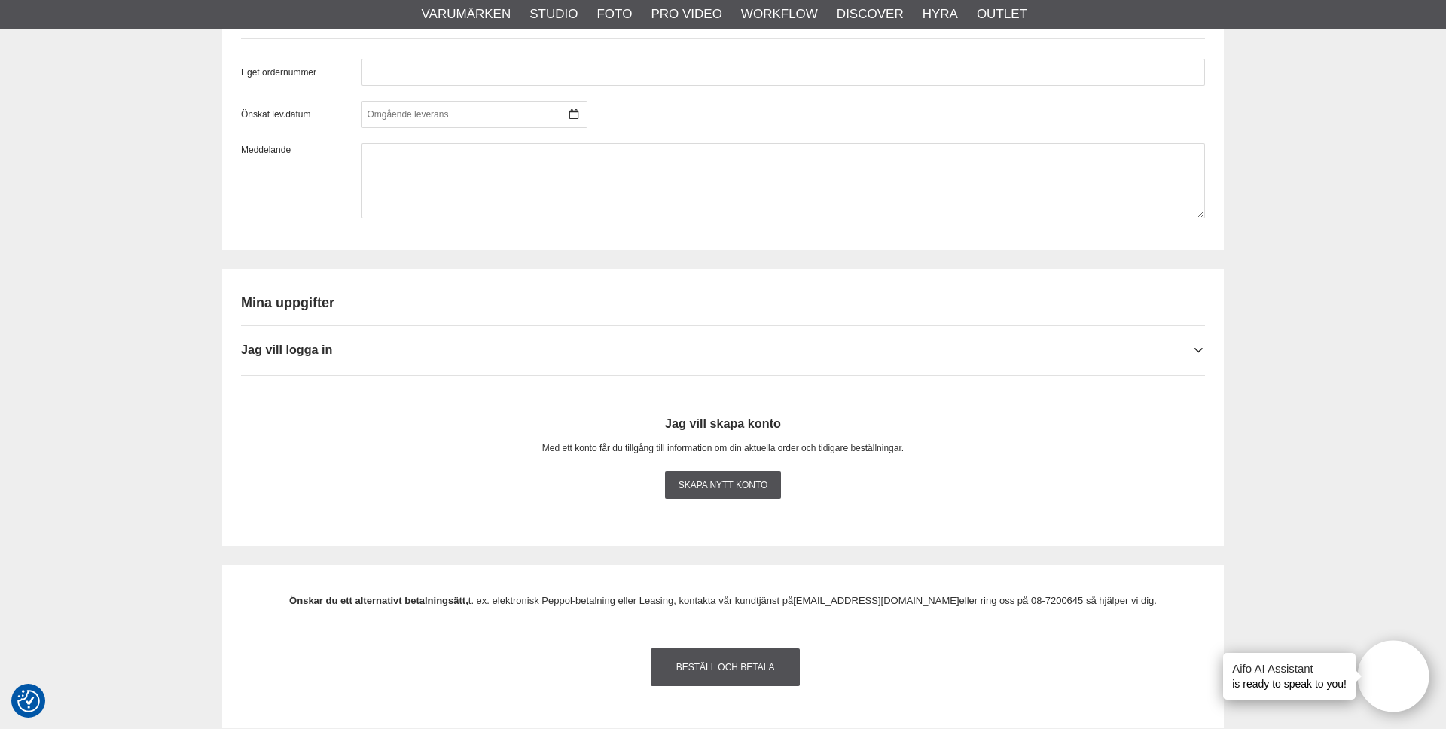
scroll to position [1308, 0]
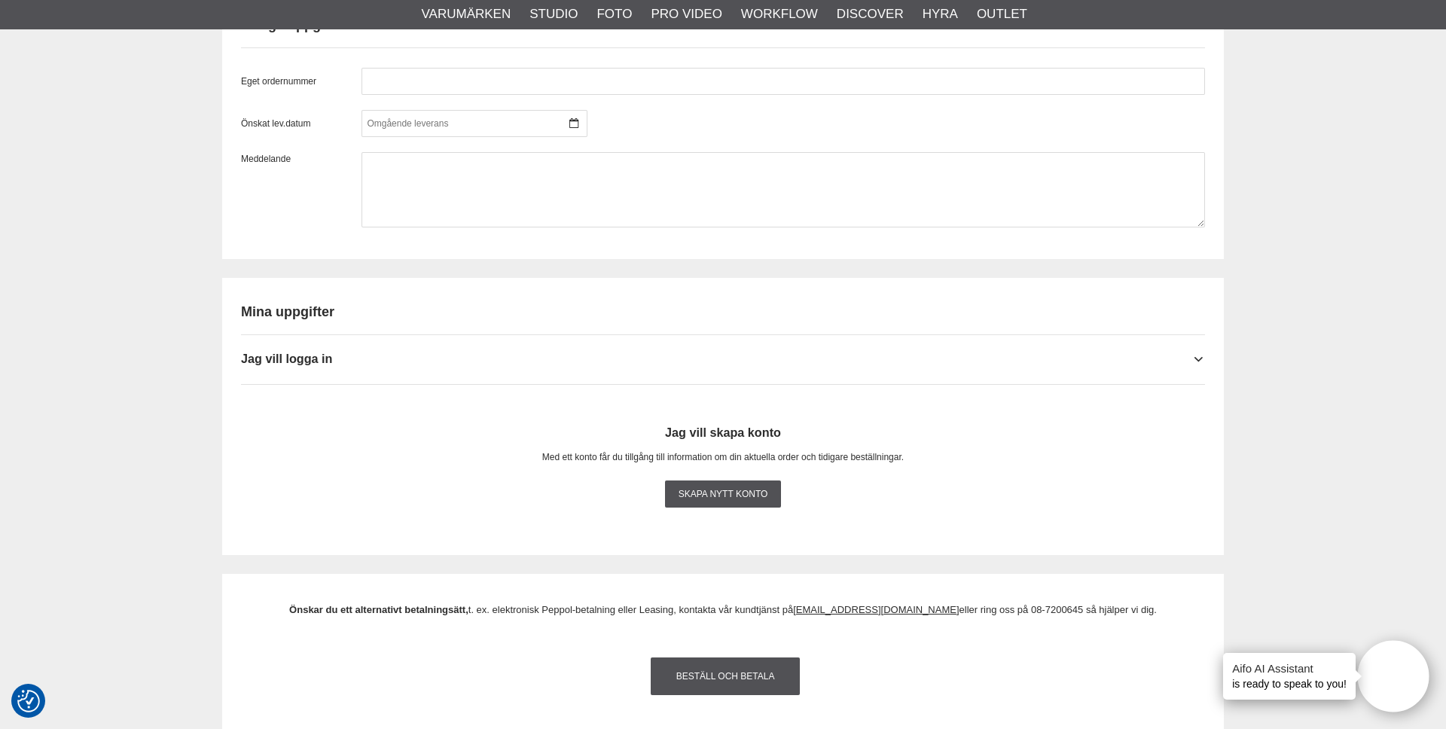
click at [337, 332] on div "Mina uppgifter Jag vill logga in Användarnamn * Lösenord * Kom ihåg mig Logga i…" at bounding box center [723, 411] width 964 height 249
click at [316, 312] on h2 "Mina uppgifter" at bounding box center [723, 312] width 964 height 19
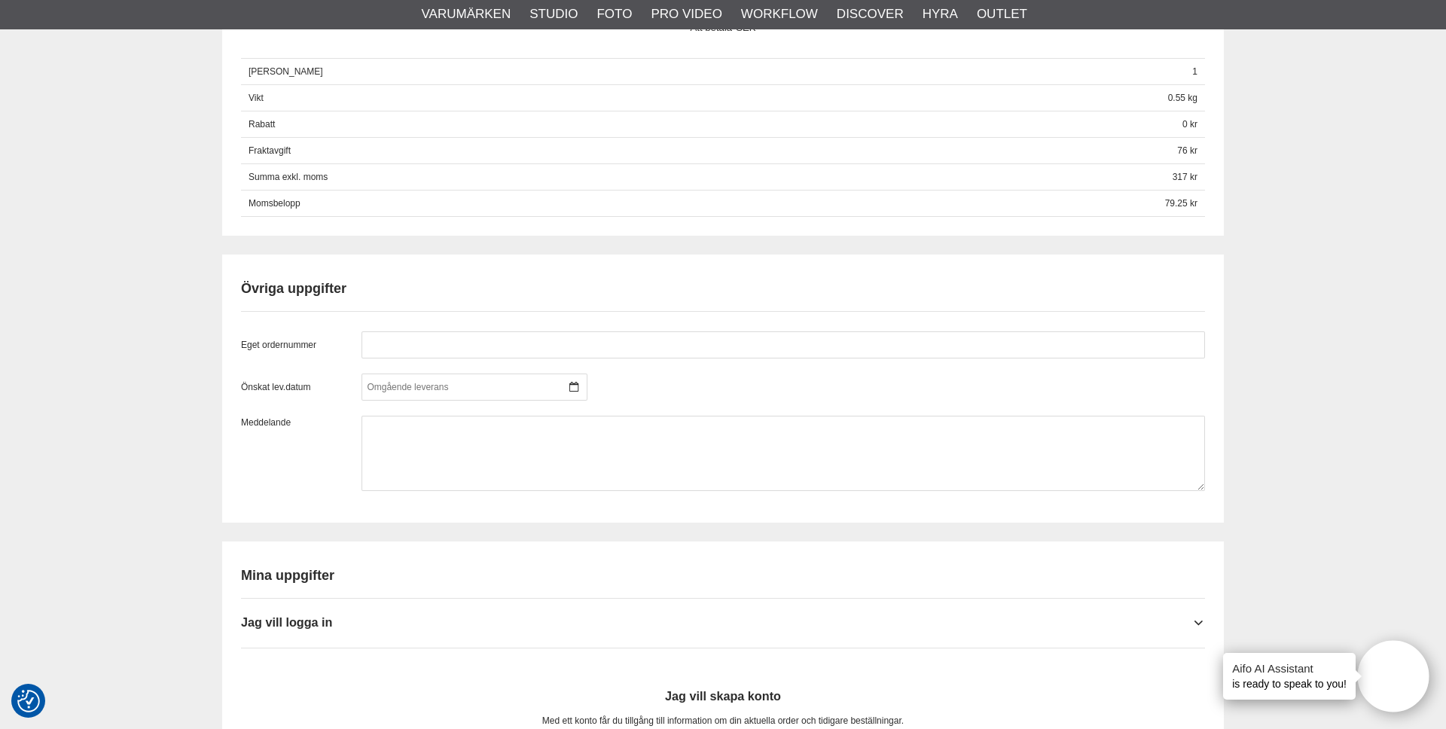
scroll to position [817, 0]
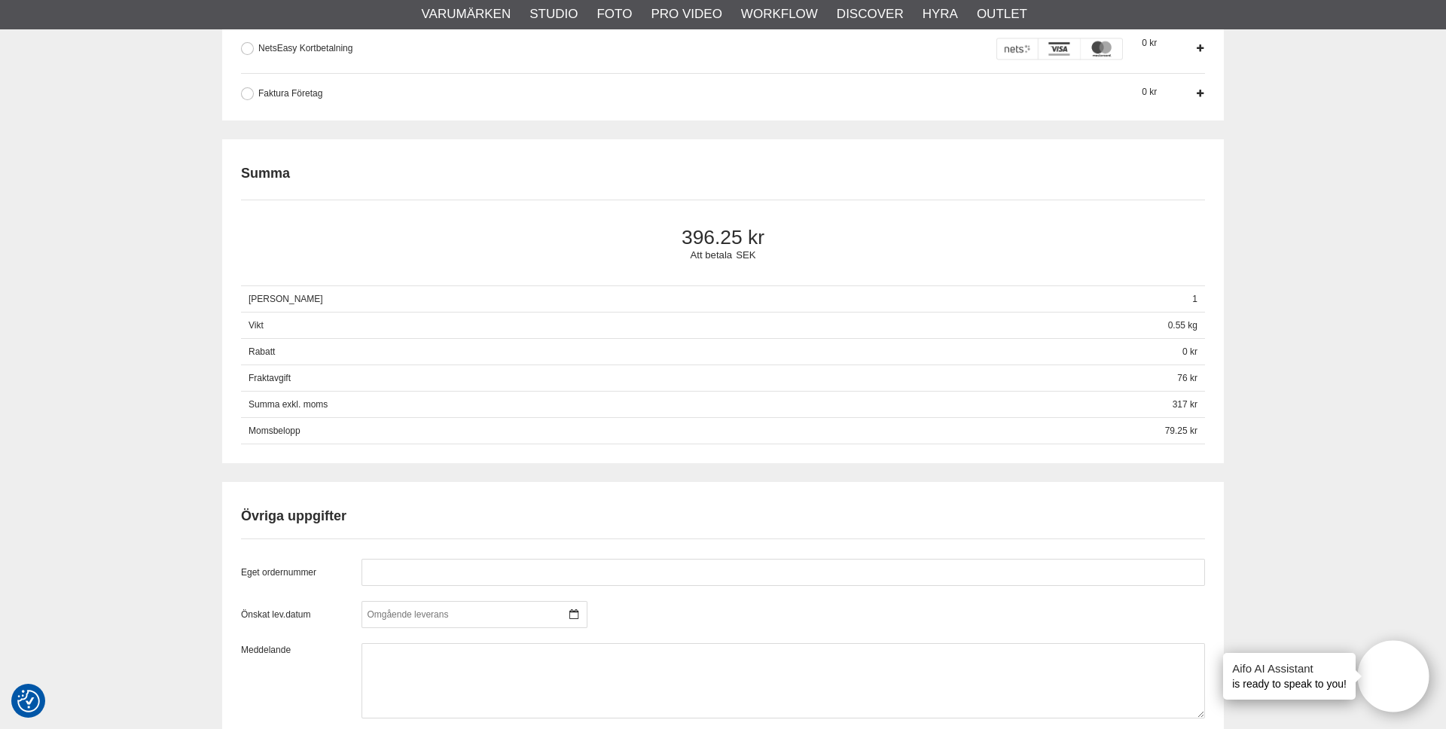
click at [285, 78] on div "Faktura Företag Företag har möjlighet att använda sig av fakturabetalning. Sedv…" at bounding box center [723, 87] width 964 height 29
click at [285, 93] on span "Faktura Företag" at bounding box center [290, 93] width 64 height 11
click at [0, 0] on input "Faktura Företag Företag har möjlighet att använda sig av fakturabetalning. Sedv…" at bounding box center [0, 0] width 0 height 0
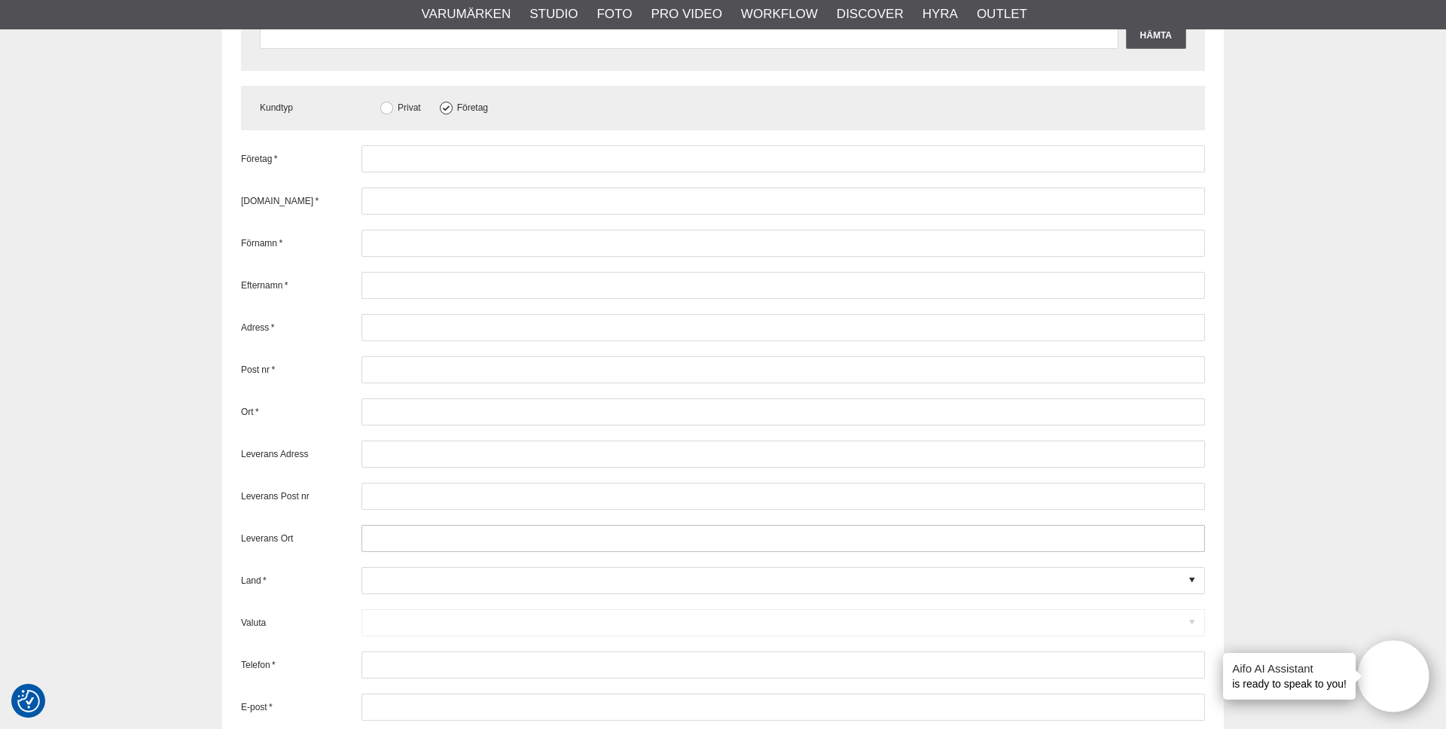
scroll to position [1713, 0]
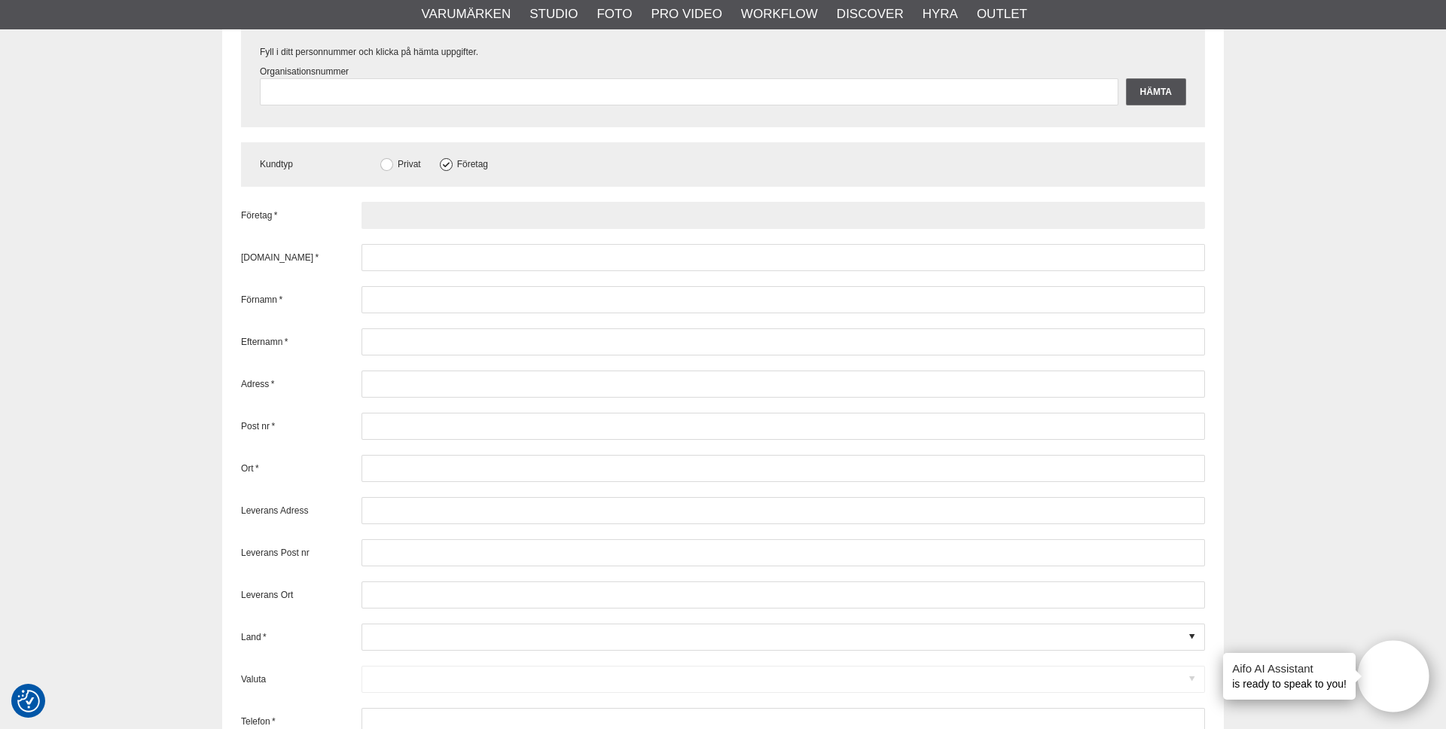
click at [419, 206] on input "text" at bounding box center [782, 215] width 843 height 27
type input "Leonh AB"
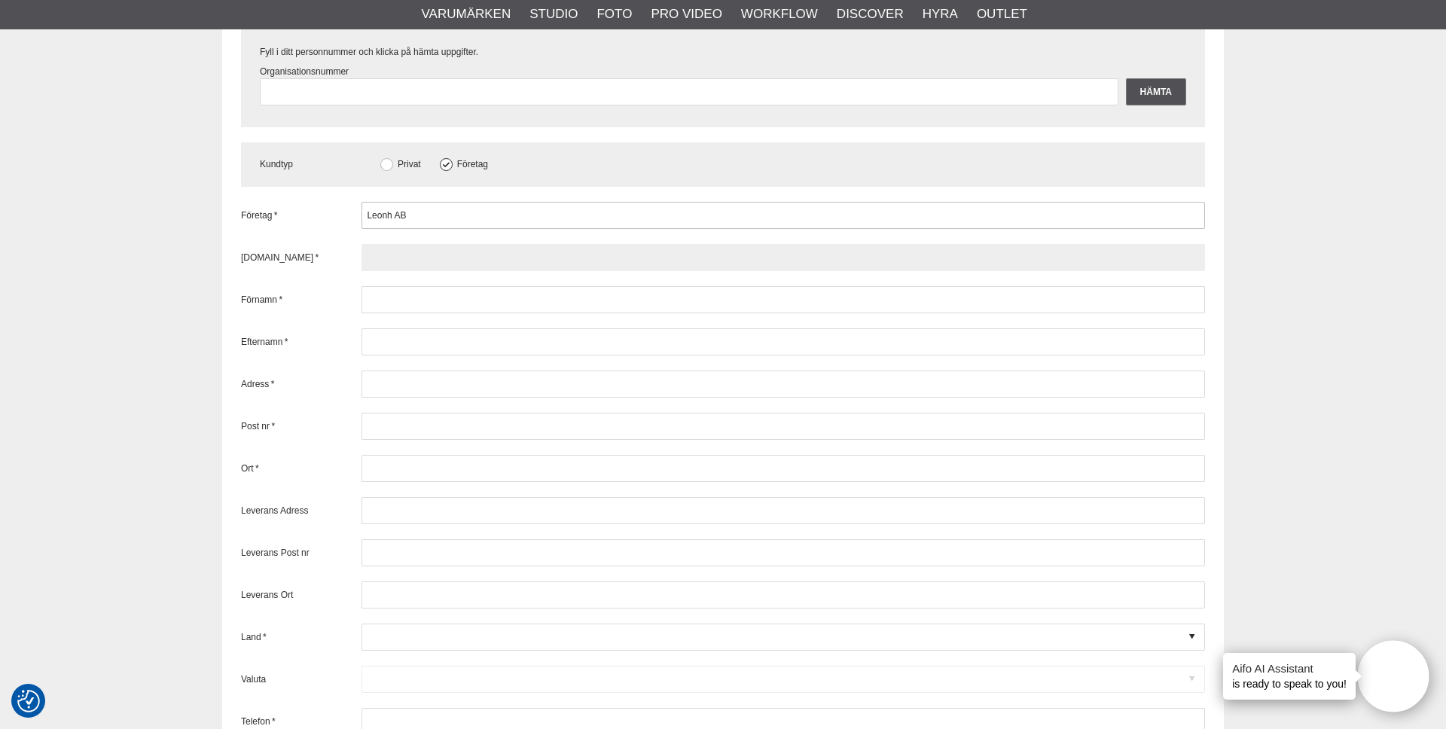
paste input "Beställningsnu"
type input "Beställningsnu"
paste input "5593698581"
type input "5593698581"
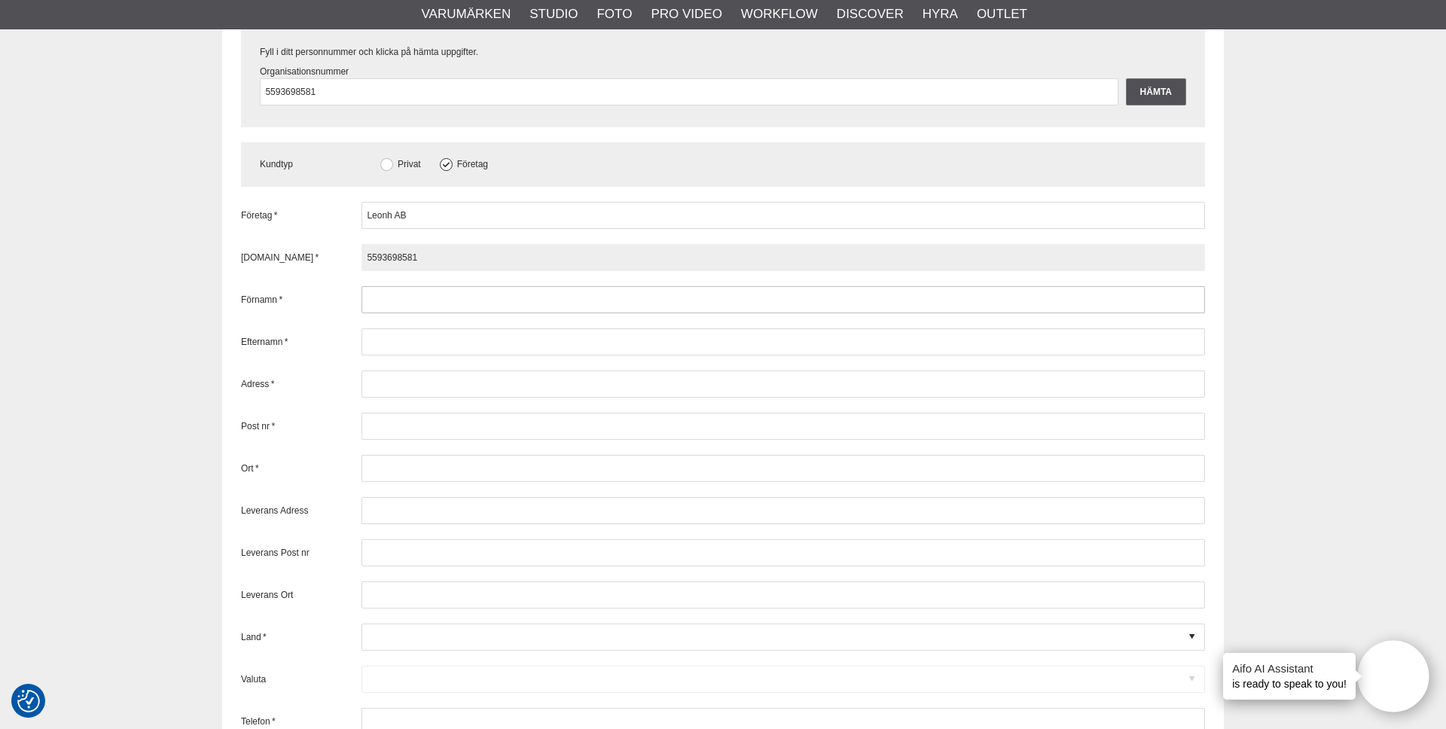
type input "5593698581"
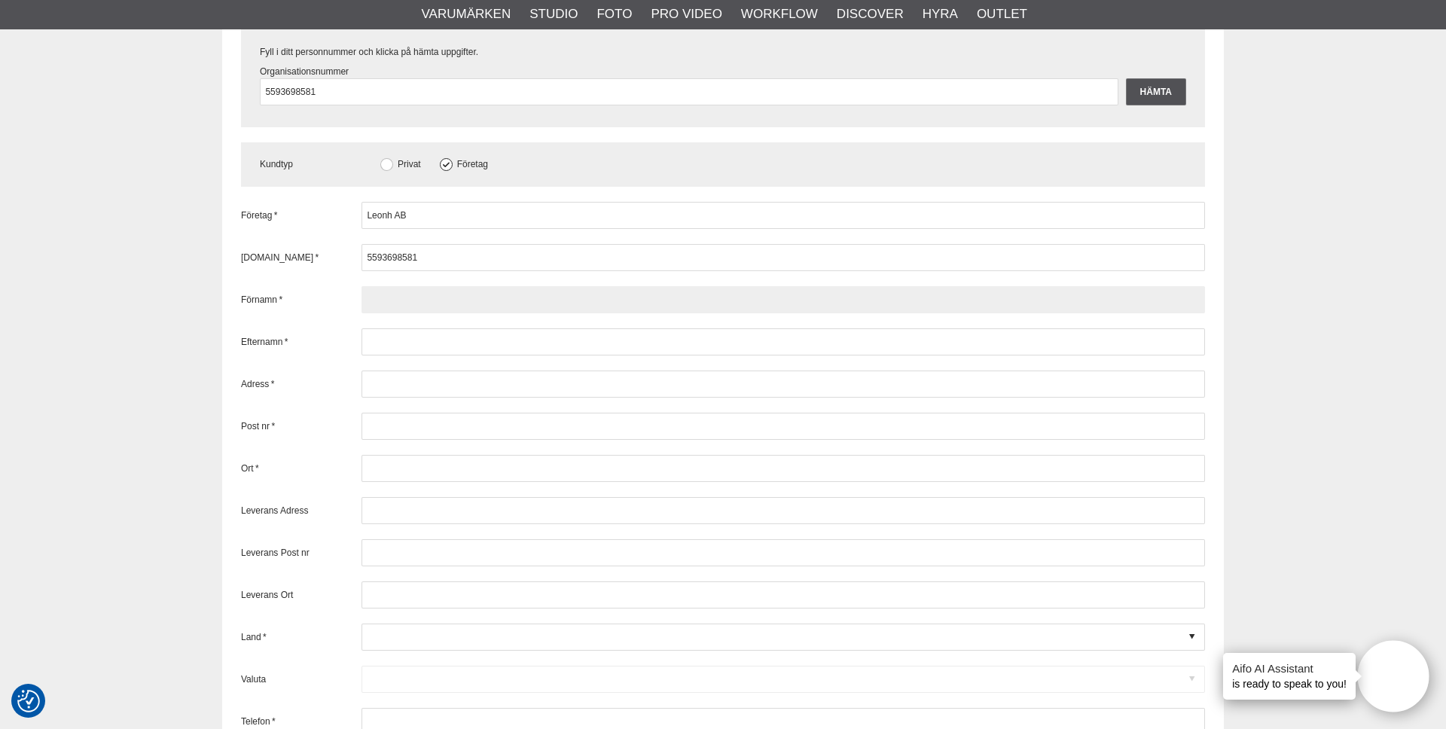
click at [514, 291] on input "text" at bounding box center [782, 299] width 843 height 27
type input "Ludwig"
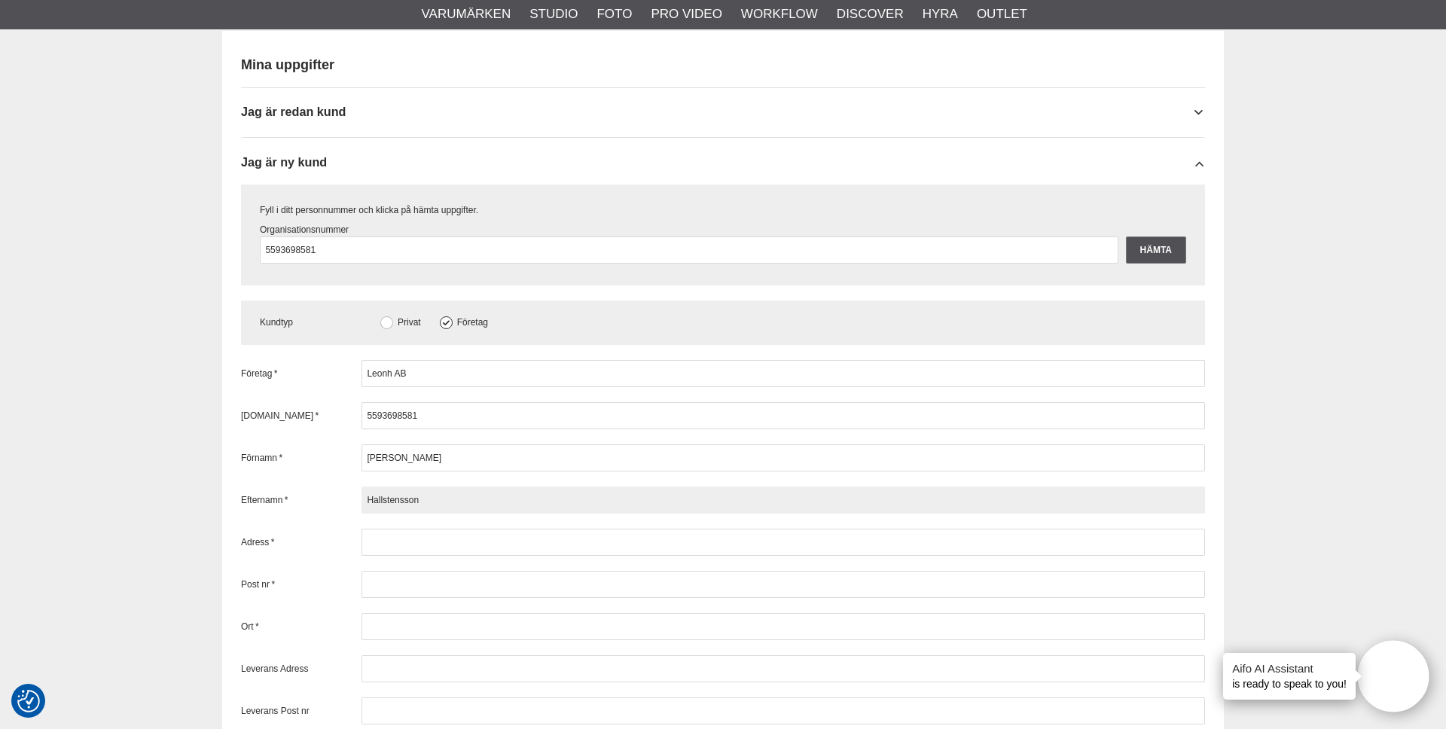
scroll to position [1553, 0]
type input "Hallstensson"
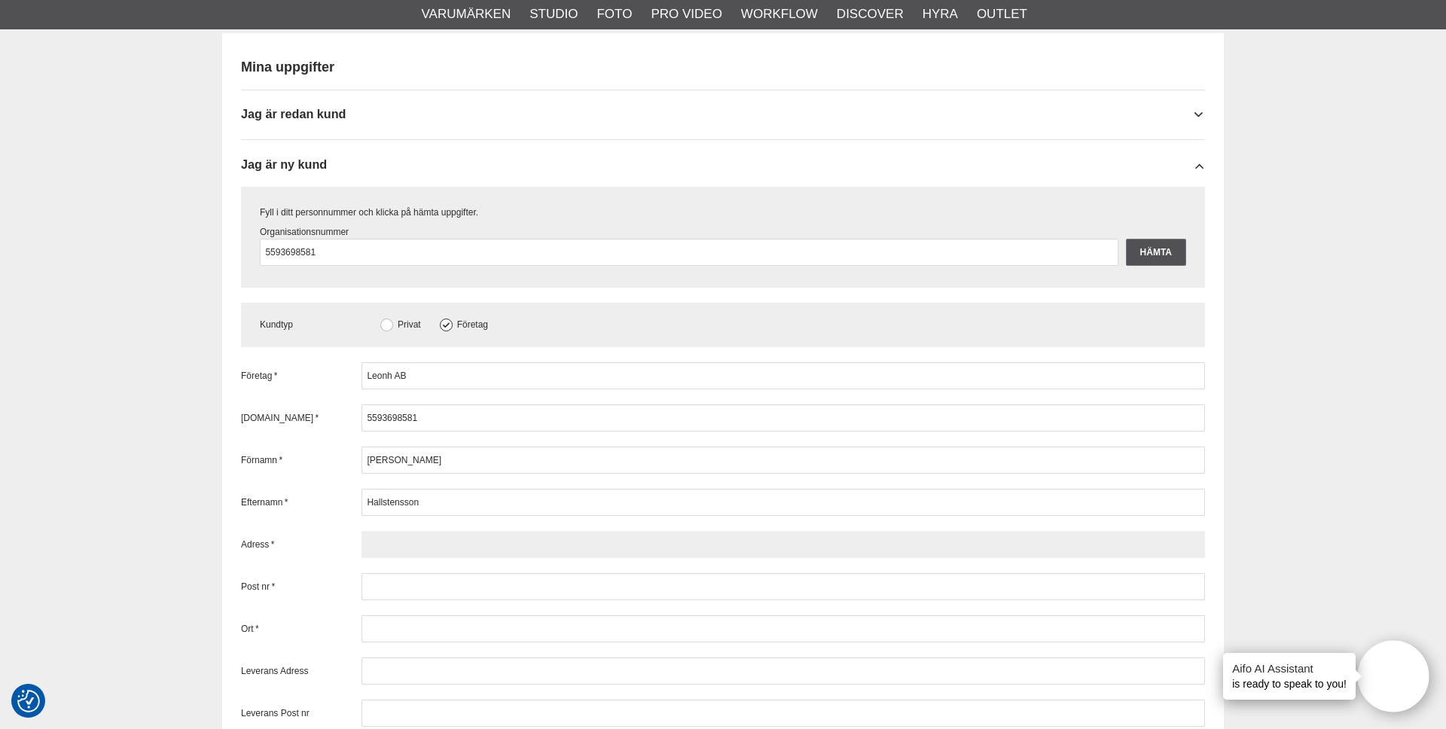
click at [386, 544] on input "text" at bounding box center [782, 544] width 843 height 27
type input "Narvavägen 12"
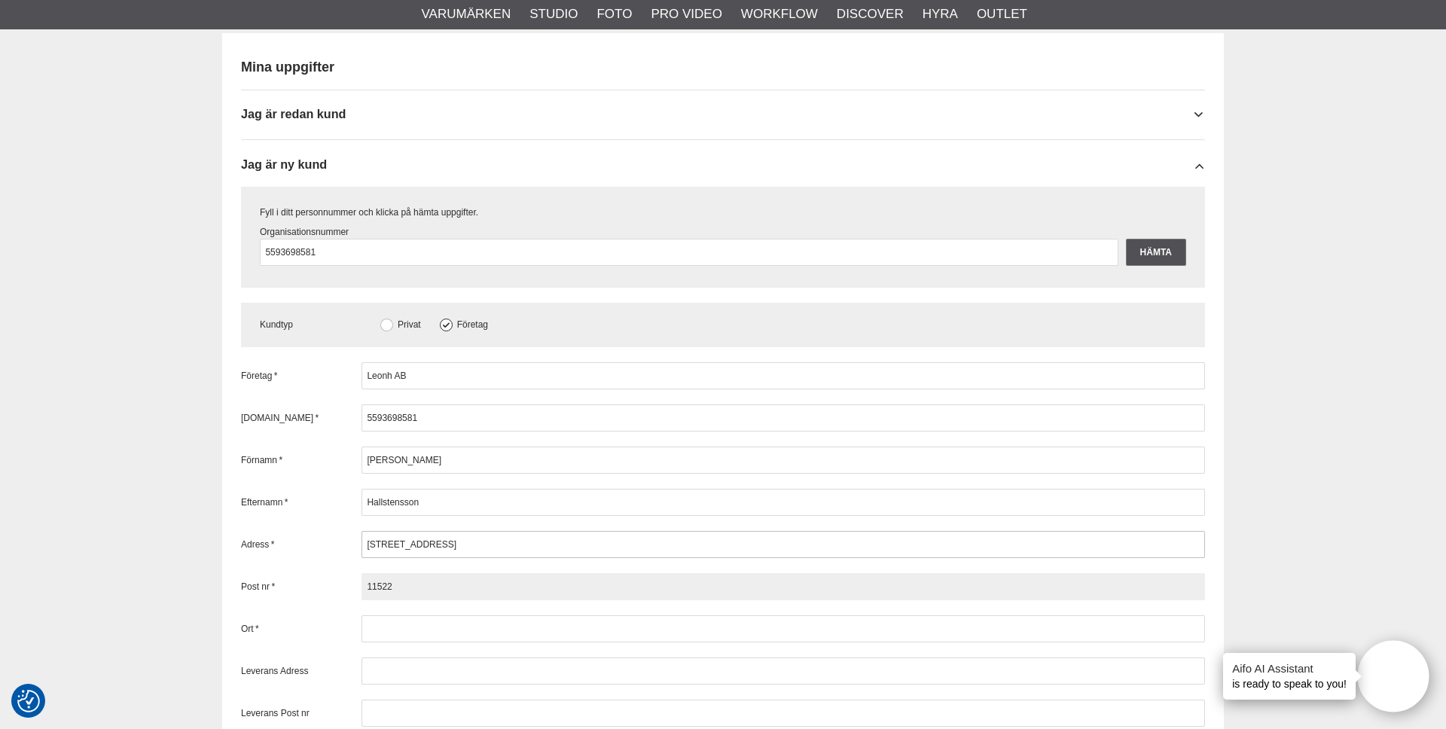
type input "11522"
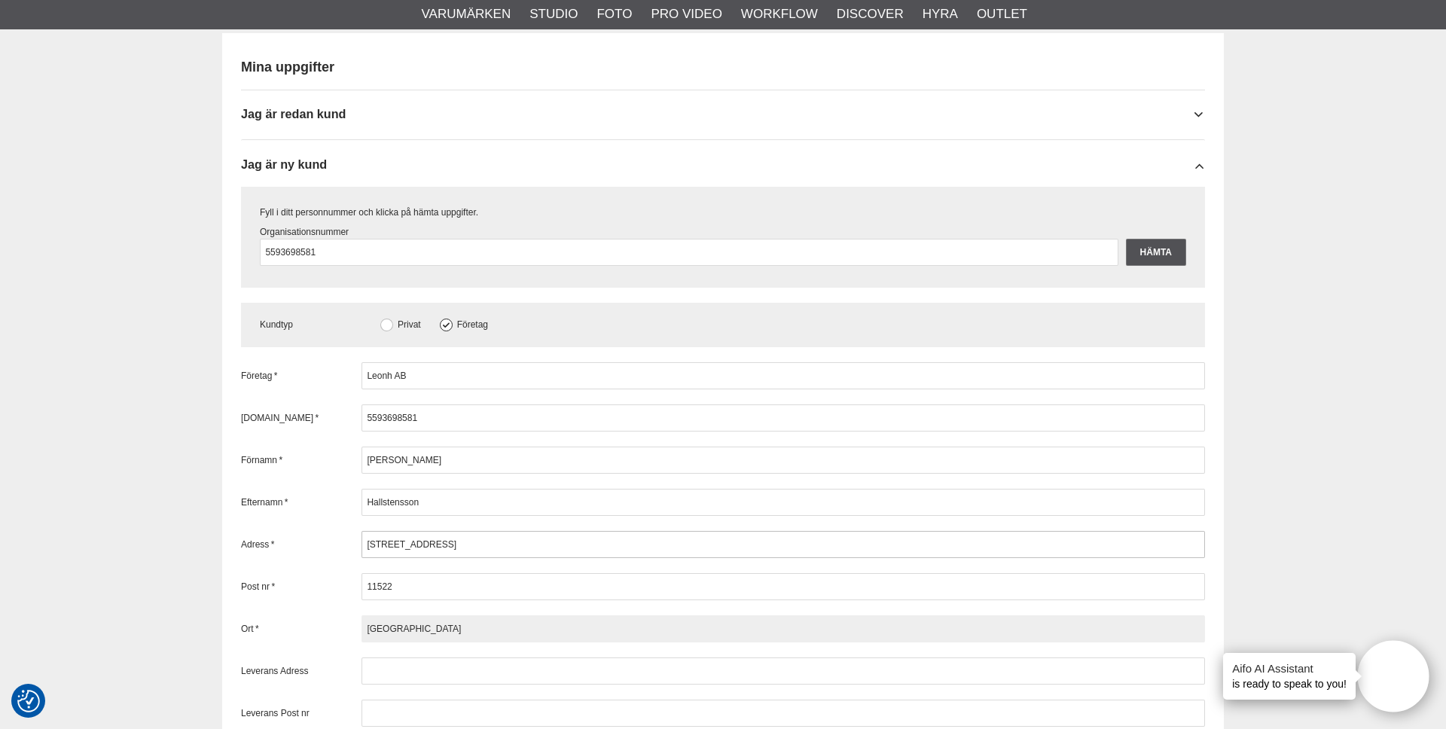
type input "Stockholm"
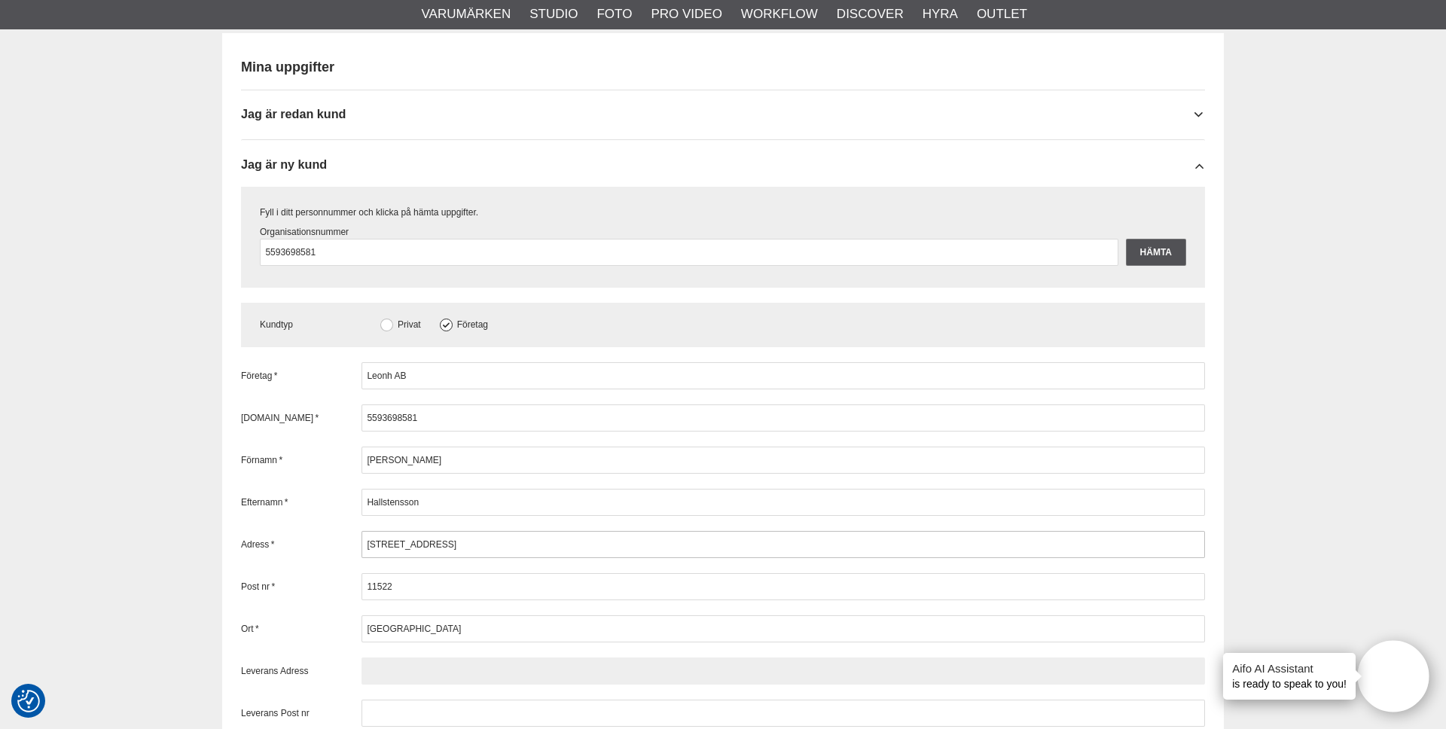
paste input "Narvavägen 12"
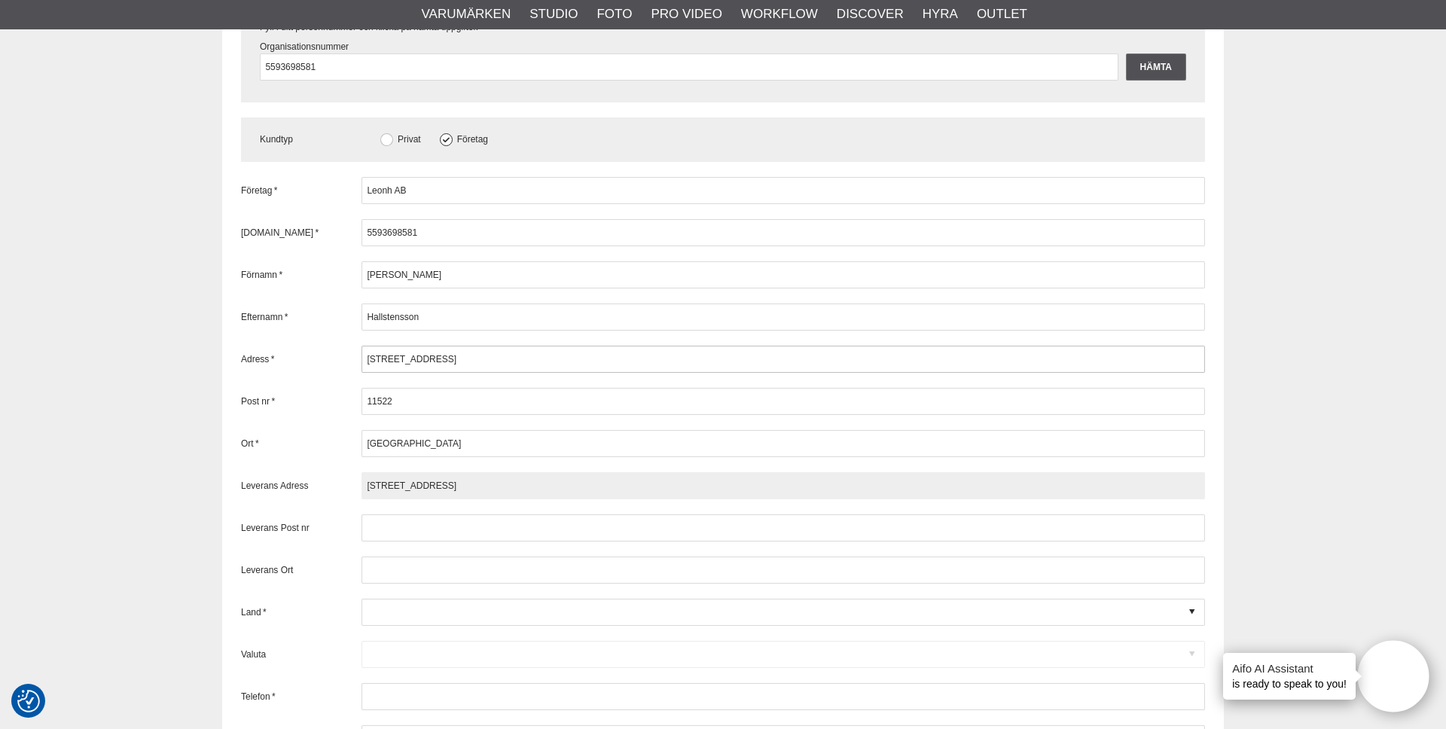
scroll to position [1743, 0]
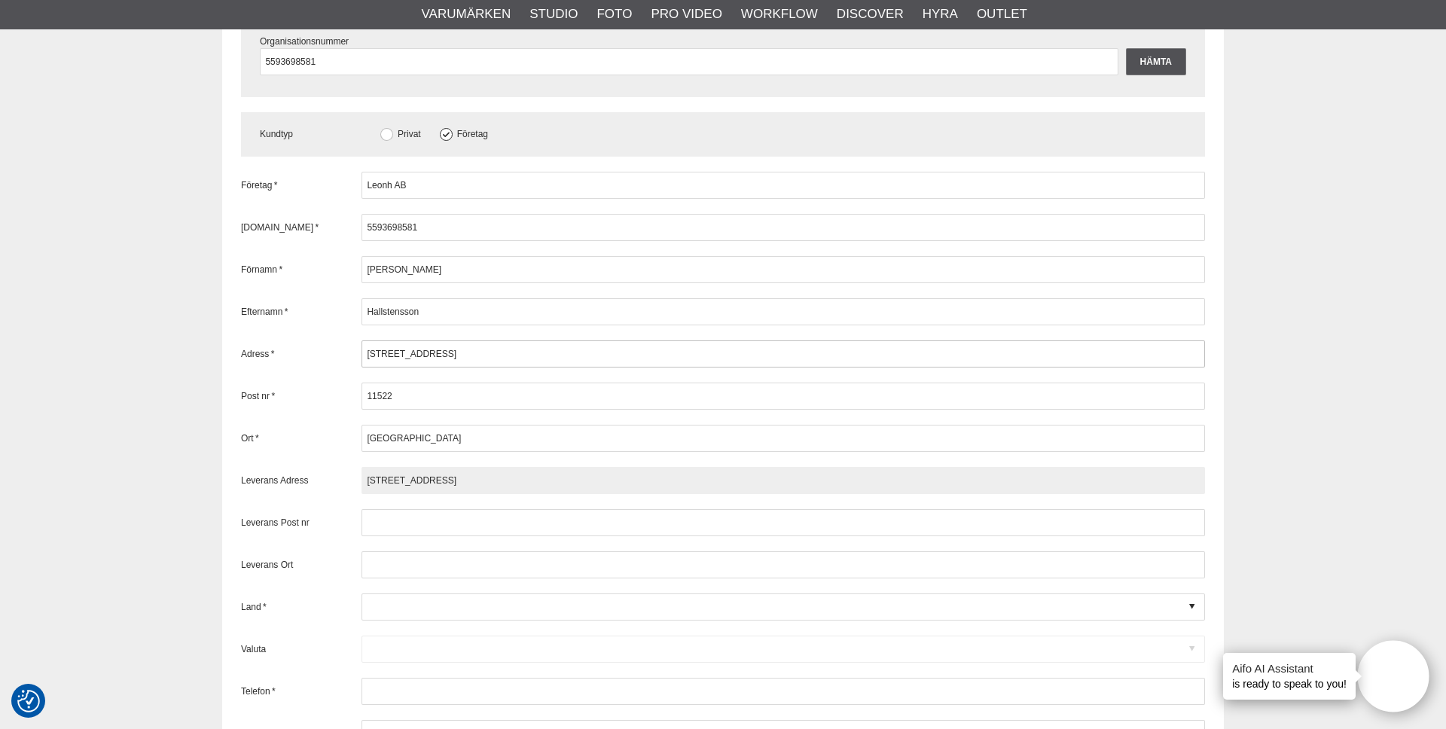
type input "Narvavägen 12"
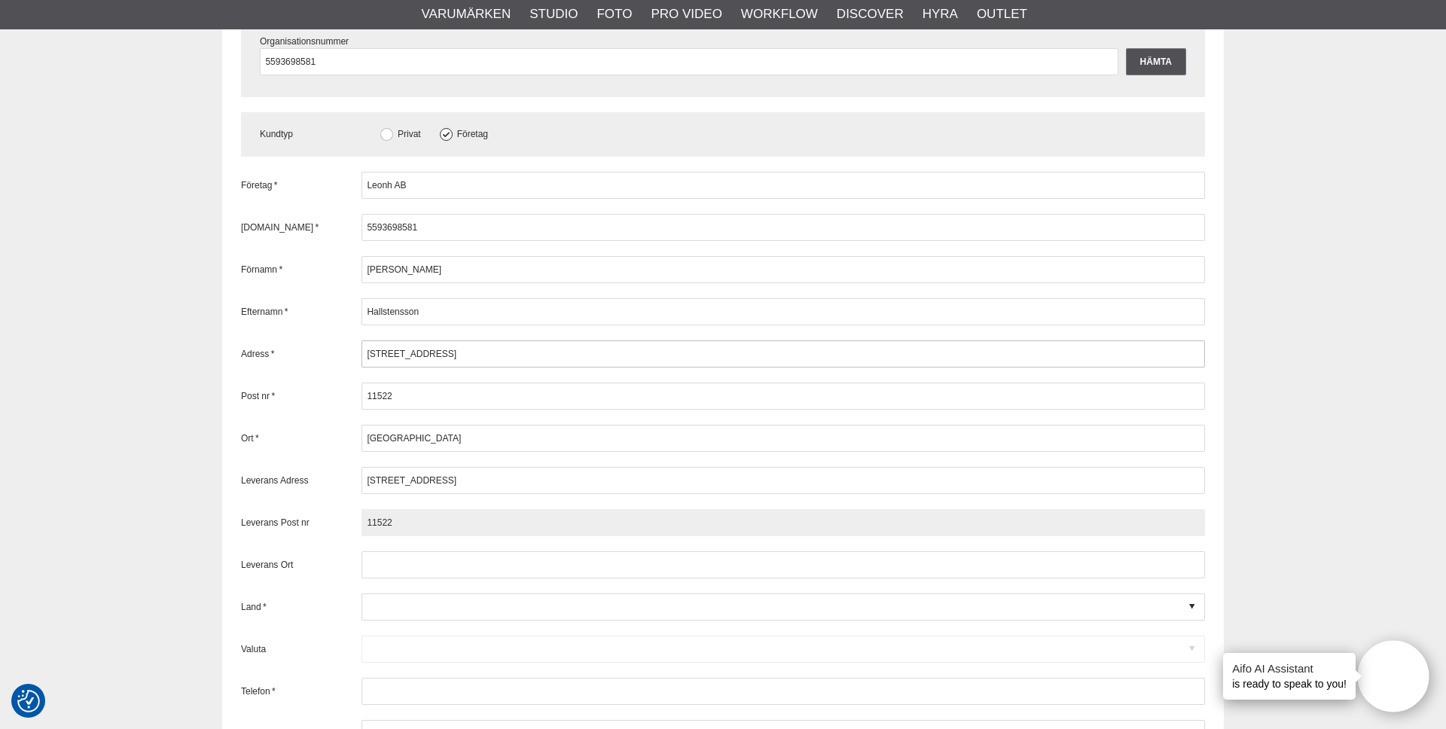
type input "11522"
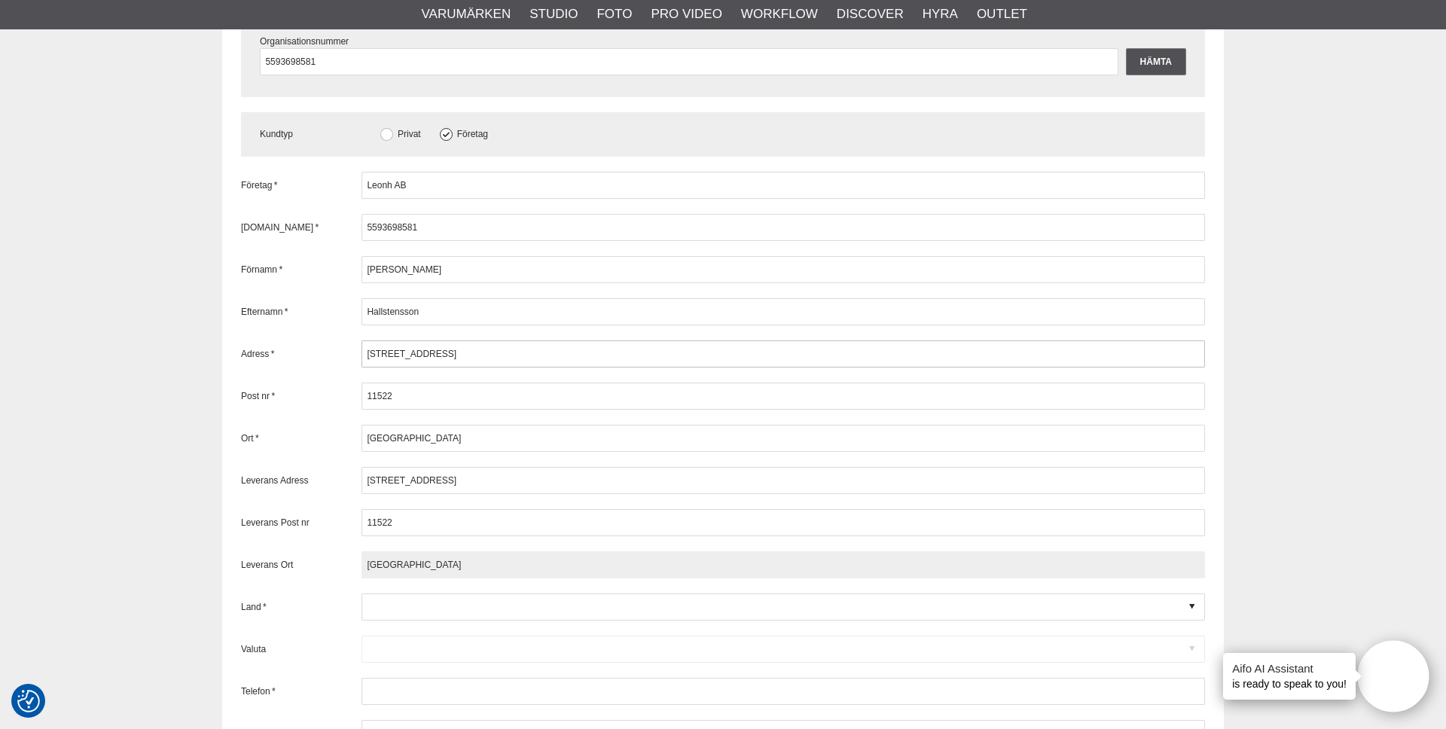
type input "Stockholm"
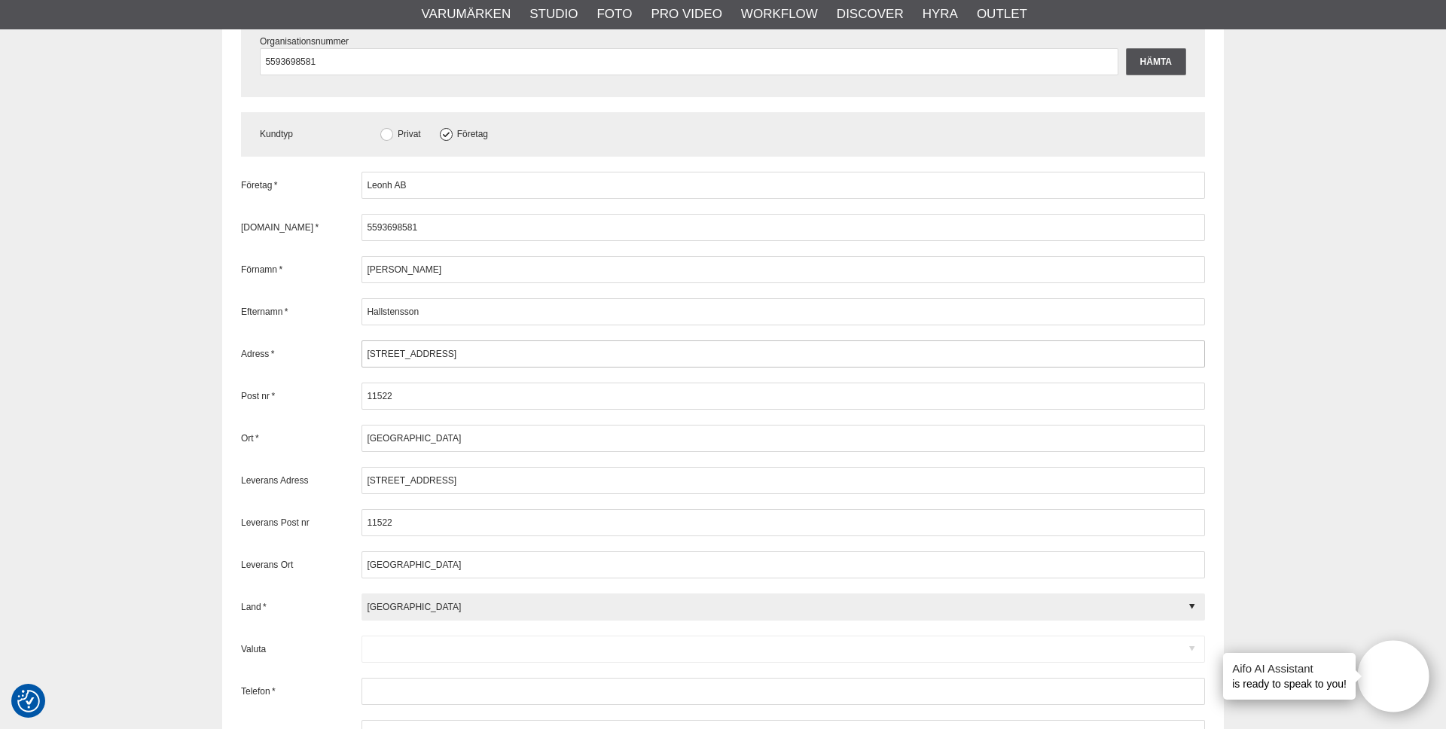
type input "[GEOGRAPHIC_DATA]"
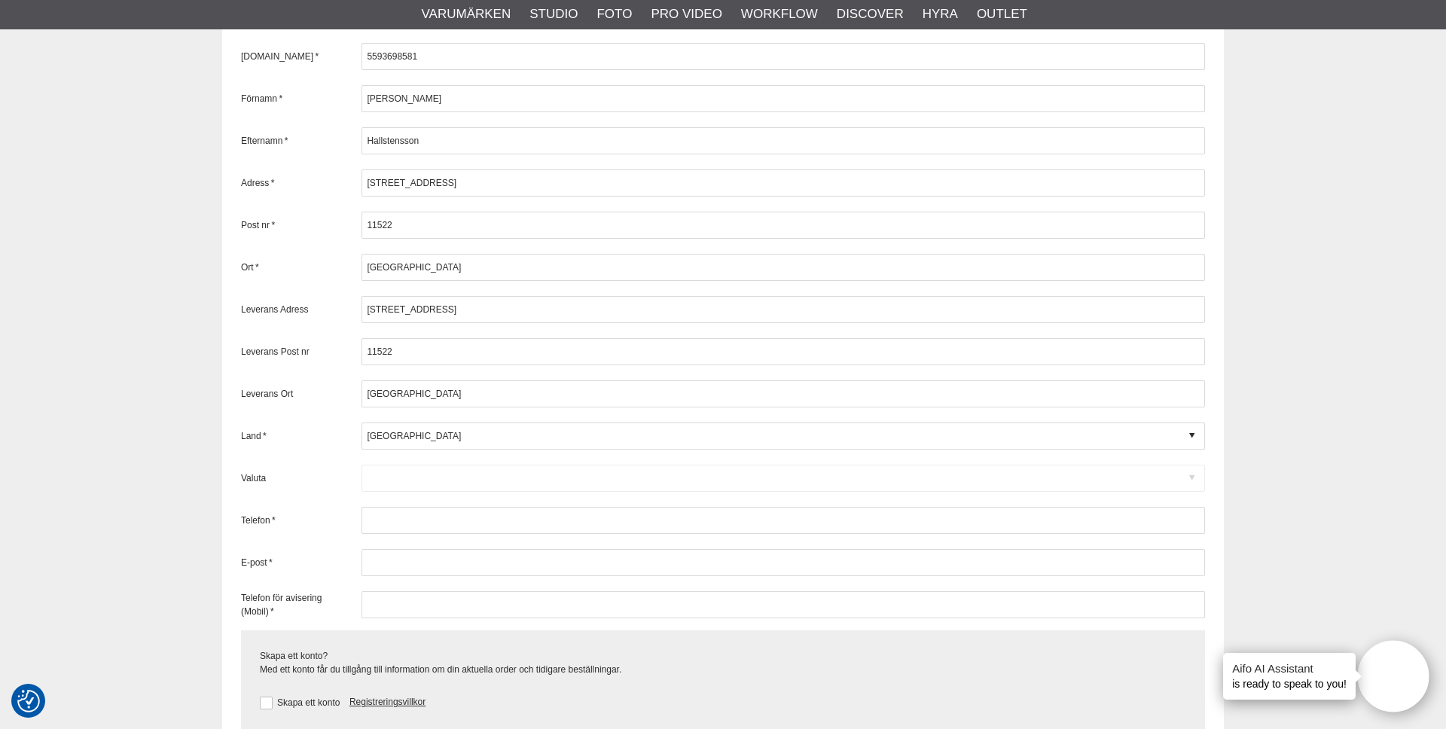
scroll to position [1917, 0]
click at [482, 455] on div "Företag * Leonh AB Org.nr * 5593698581 Förnamn * Ludwig Efternamn * Hallstensso…" at bounding box center [723, 307] width 964 height 618
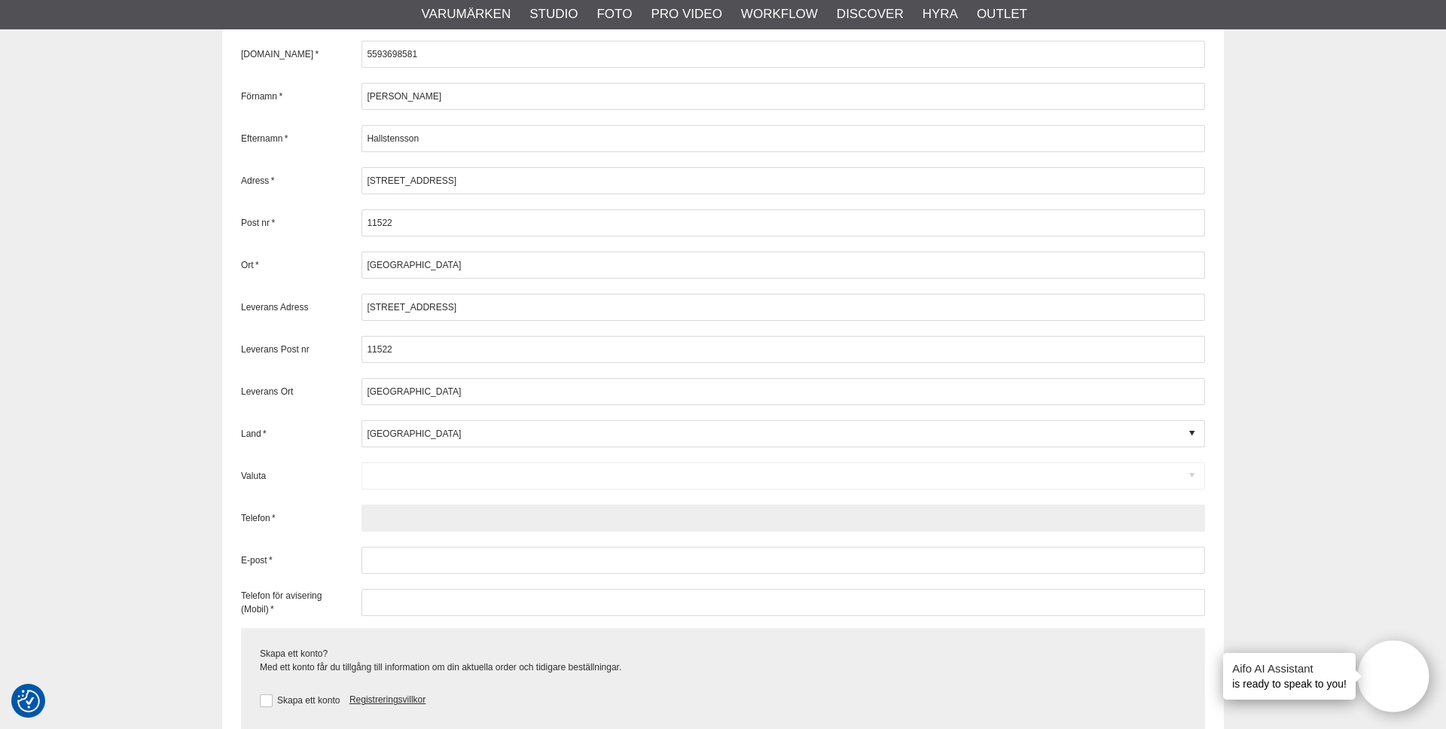
click at [416, 521] on input "text" at bounding box center [782, 518] width 843 height 27
type input "0734331060"
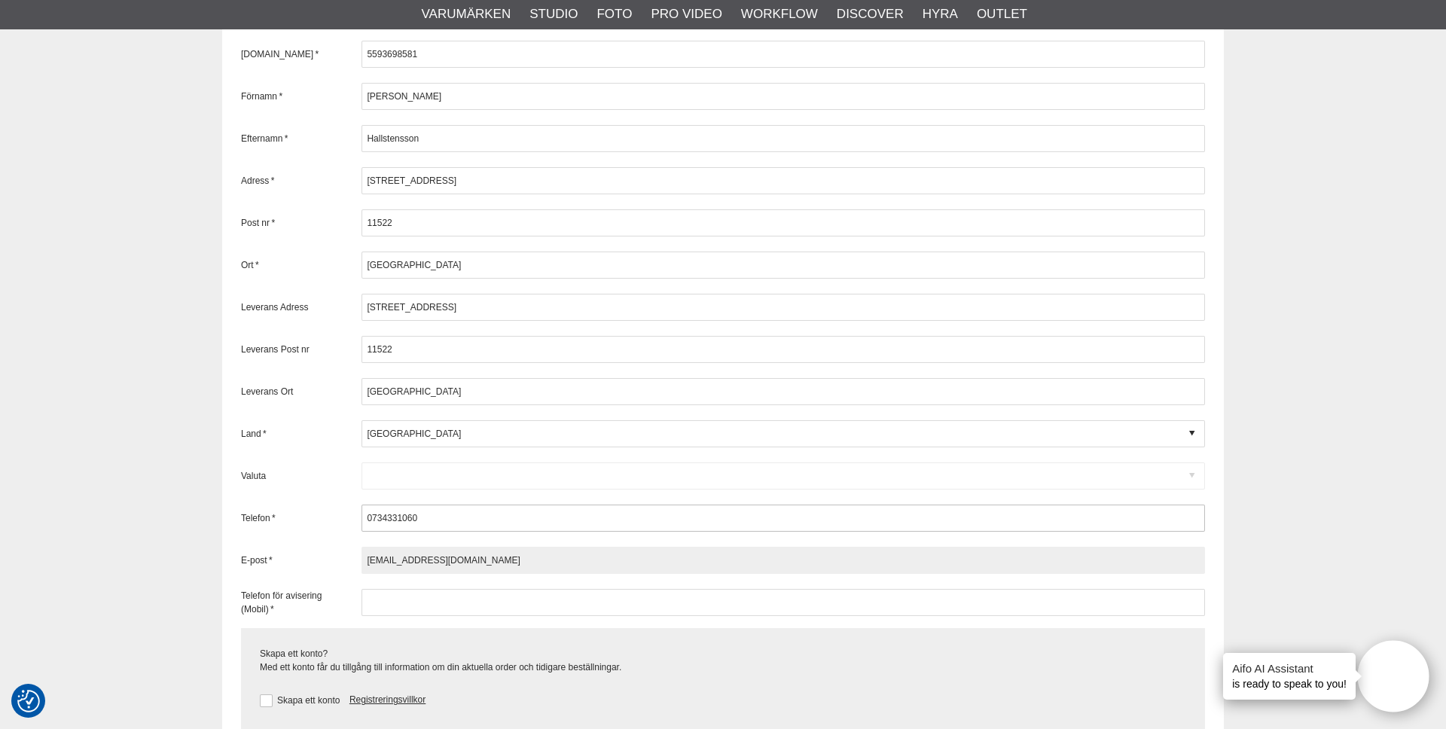
type input "ludwig.hallstensson@leonh.se"
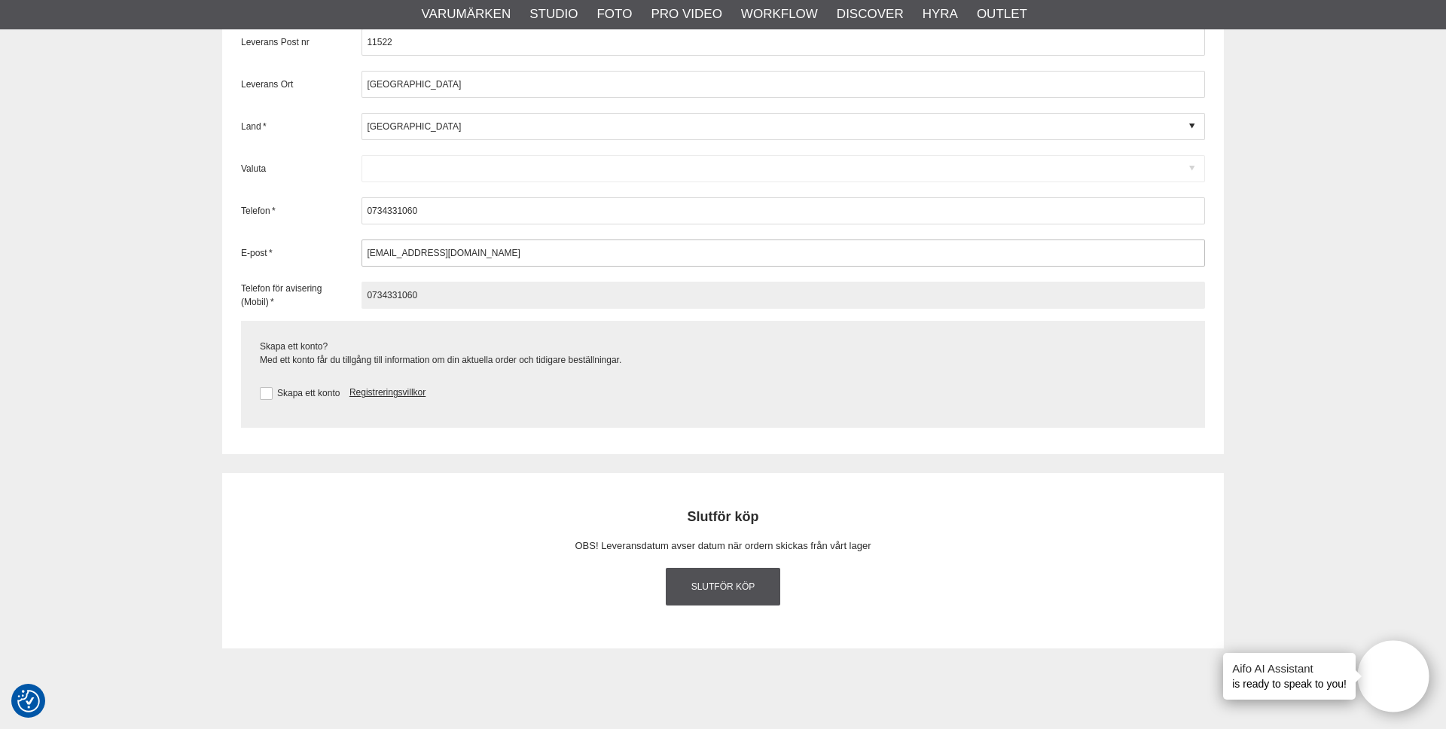
scroll to position [2243, 0]
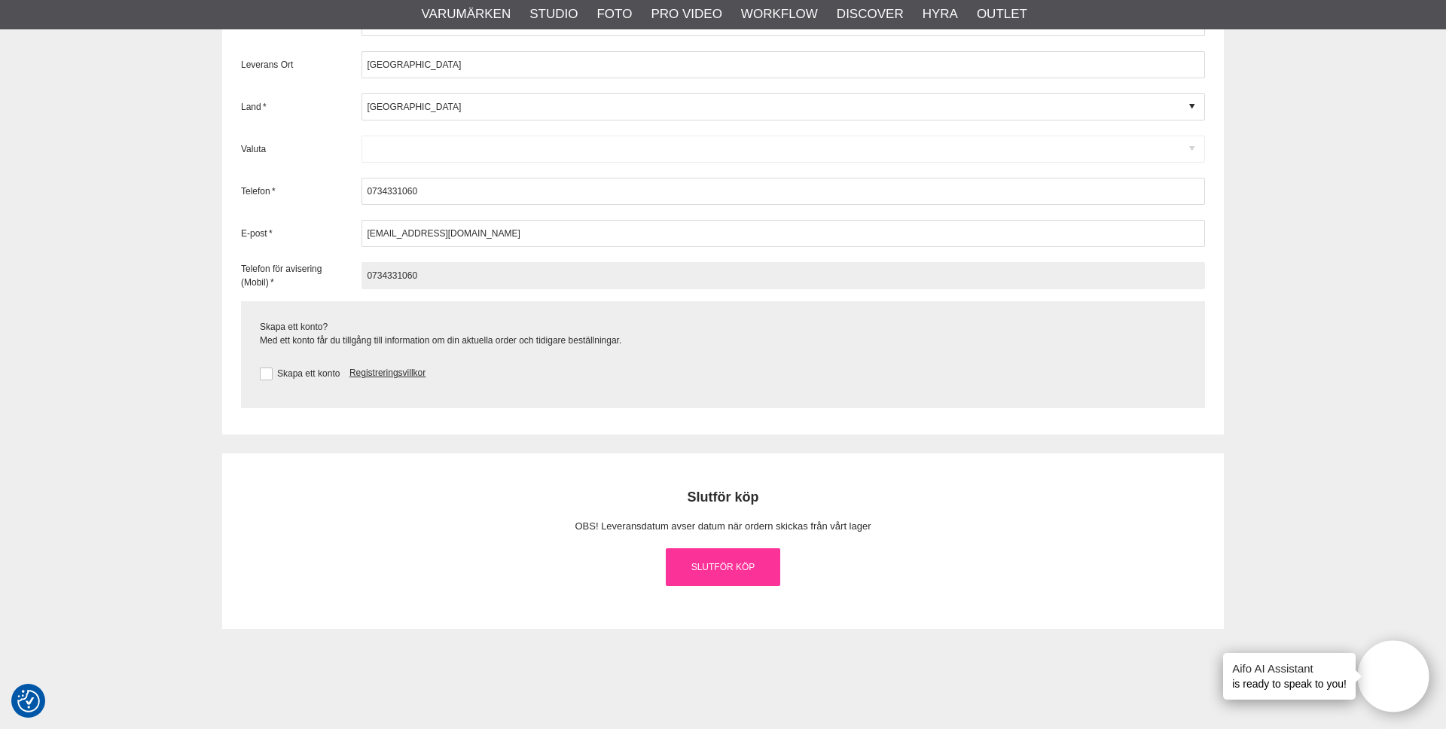
type input "0734331060"
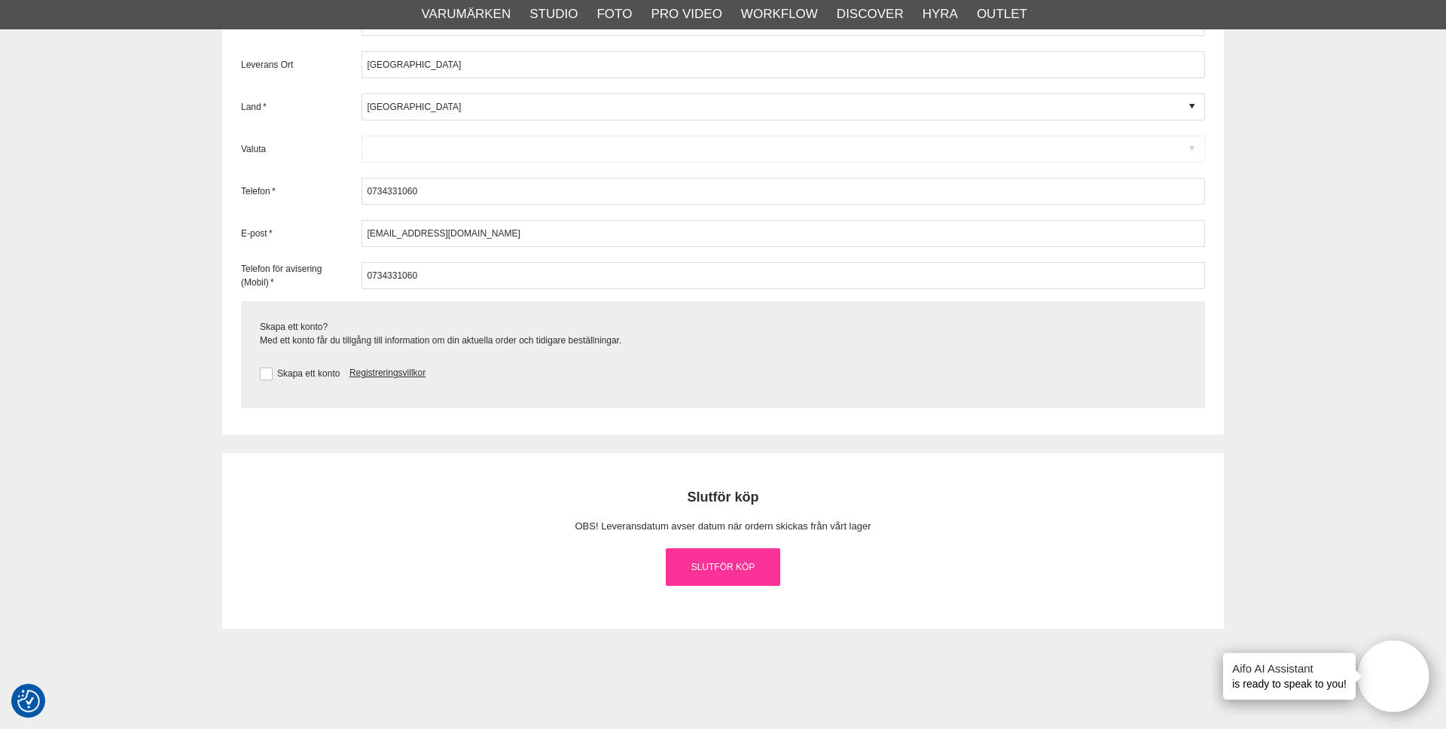
click at [734, 575] on link "Slutför köp" at bounding box center [723, 567] width 114 height 38
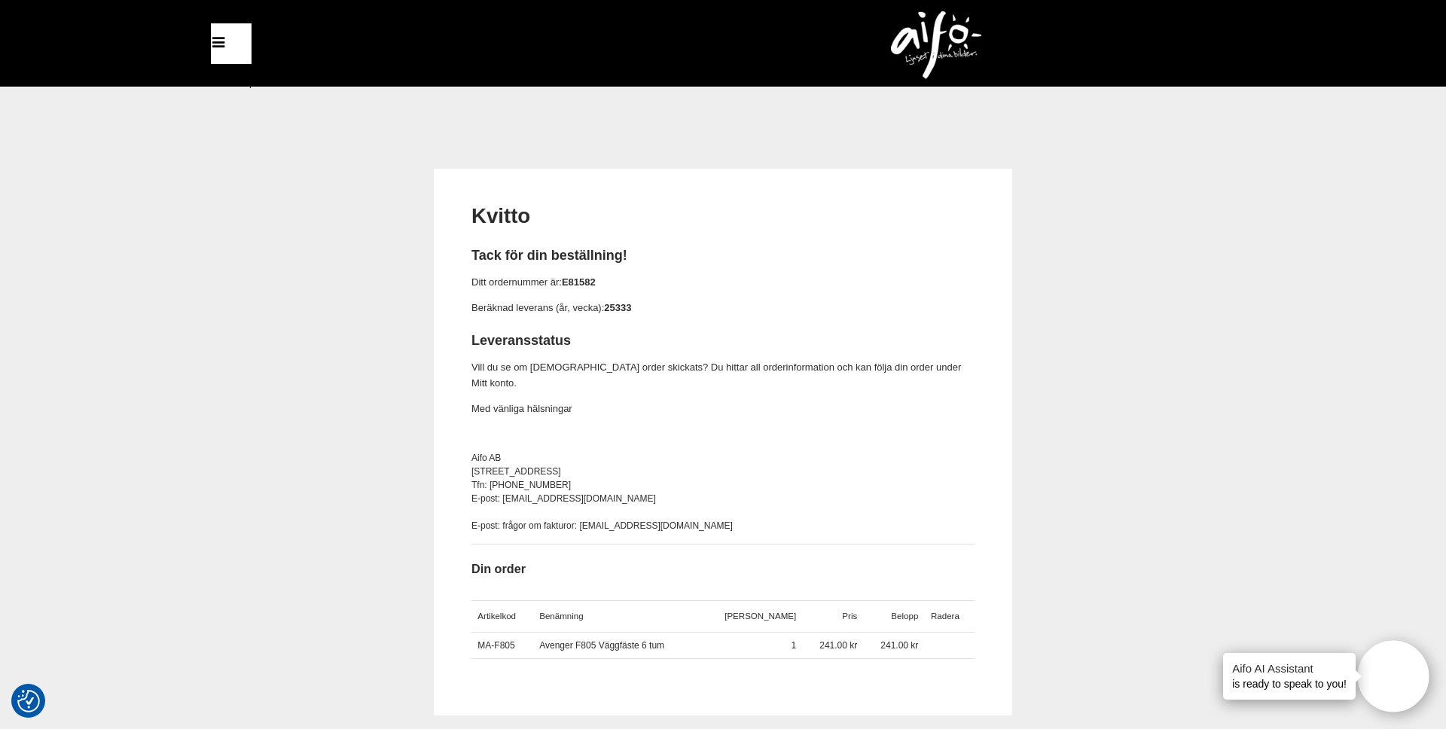
click at [474, 369] on p "Vill du se om din order skickats? Du hittar all orderinformation och kan följa …" at bounding box center [722, 376] width 503 height 32
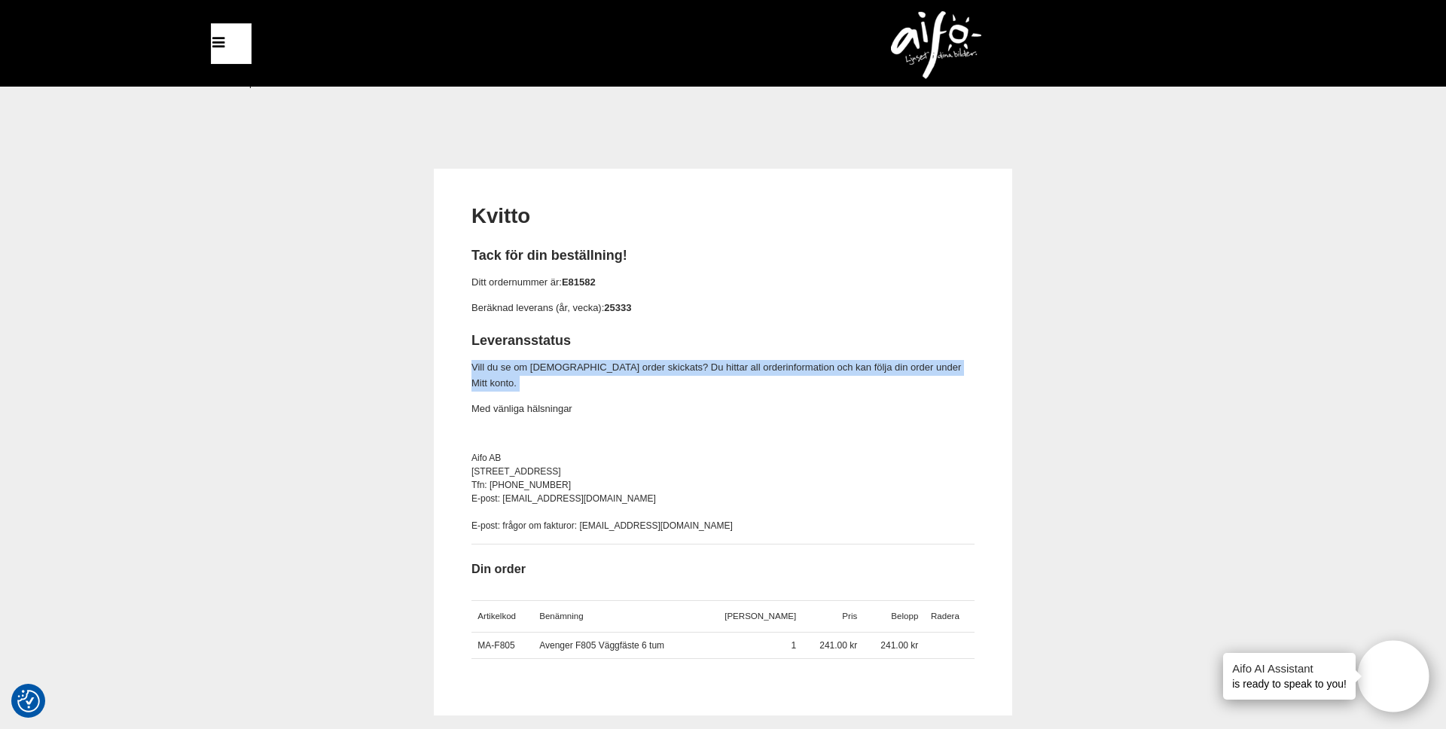
click at [474, 369] on p "Vill du se om din order skickats? Du hittar all orderinformation och kan följa …" at bounding box center [722, 376] width 503 height 32
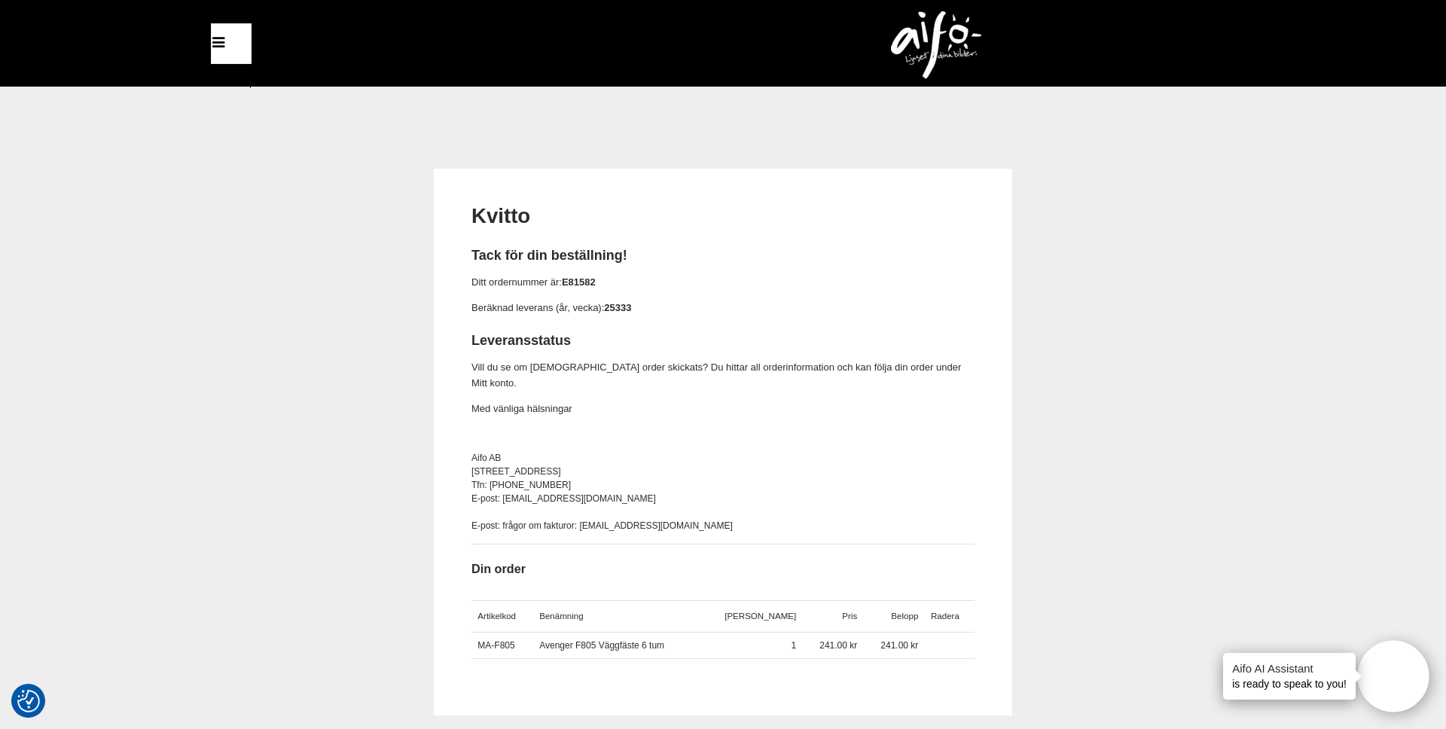
click at [663, 360] on p "Vill du se om din order skickats? Du hittar all orderinformation och kan följa …" at bounding box center [722, 376] width 503 height 32
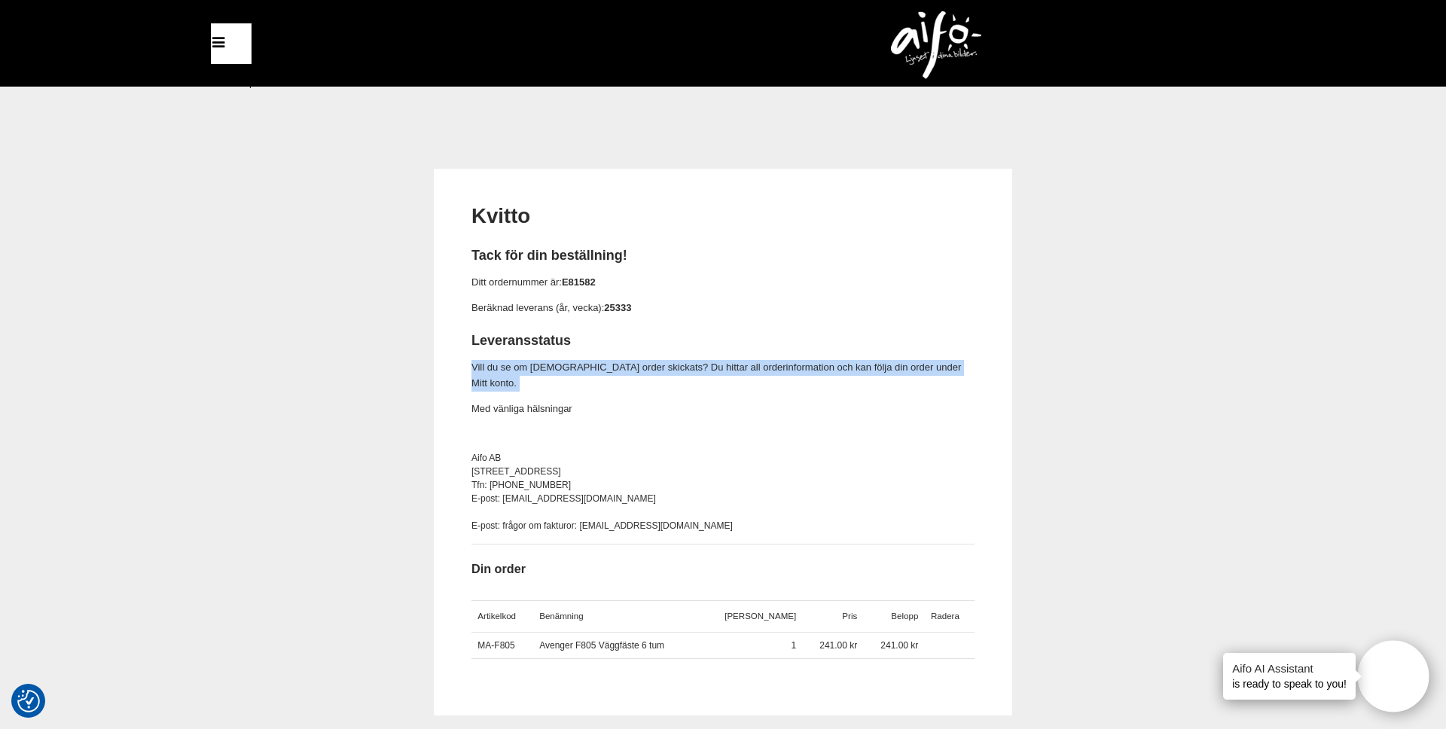
click at [663, 360] on p "Vill du se om din order skickats? Du hittar all orderinformation och kan följa …" at bounding box center [722, 376] width 503 height 32
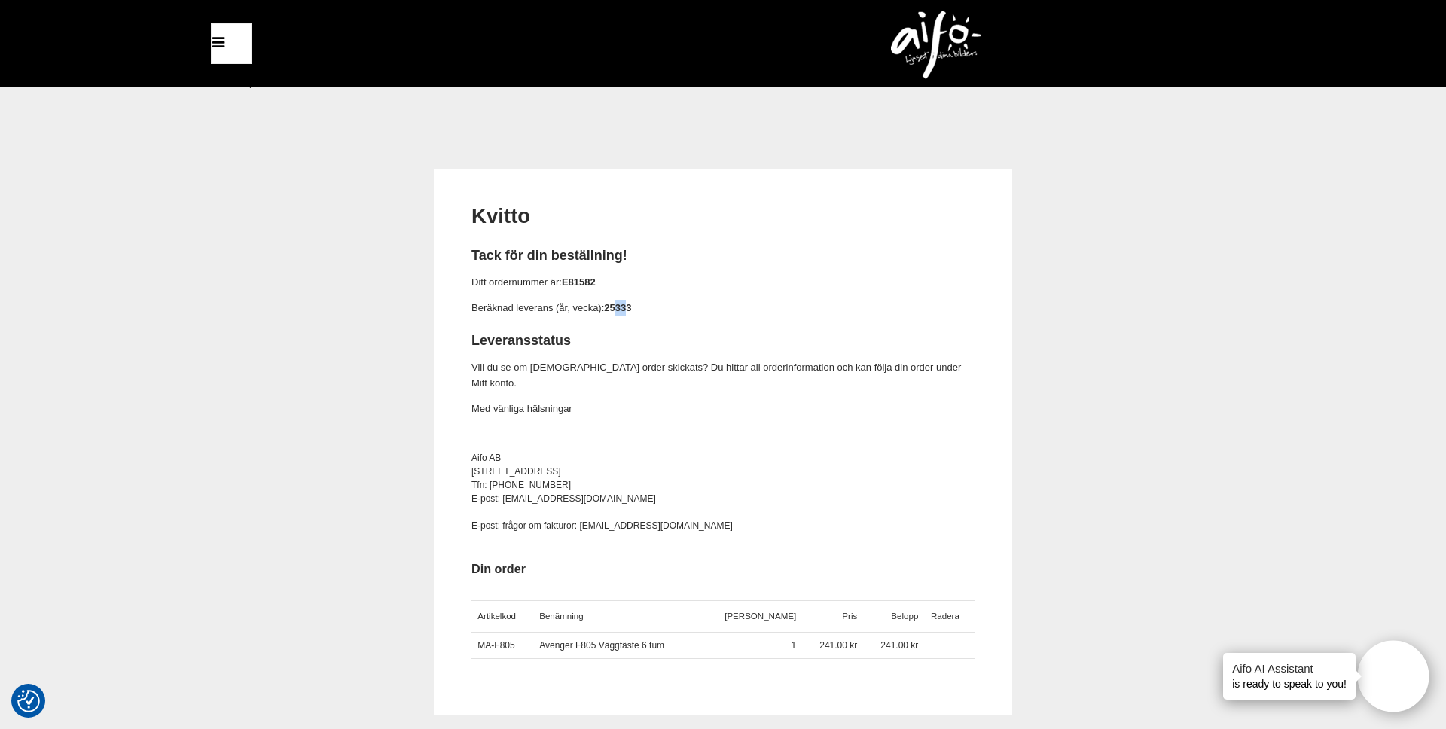
drag, startPoint x: 618, startPoint y: 305, endPoint x: 628, endPoint y: 304, distance: 9.8
click at [628, 304] on strong "25333" at bounding box center [617, 307] width 27 height 11
click at [849, 300] on p "Beräknad leverans (år, vecka): 25333" at bounding box center [722, 308] width 503 height 16
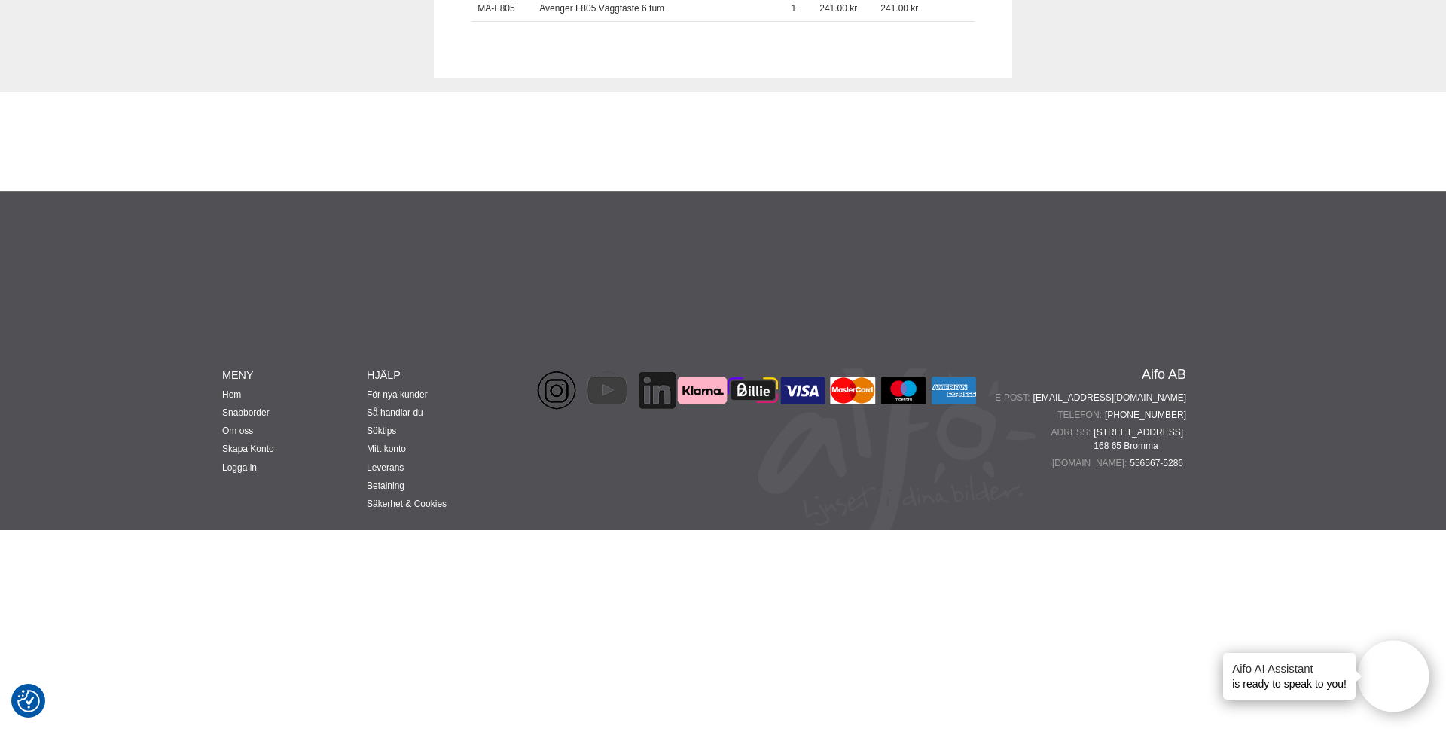
scroll to position [717, 0]
